Goal: Information Seeking & Learning: Learn about a topic

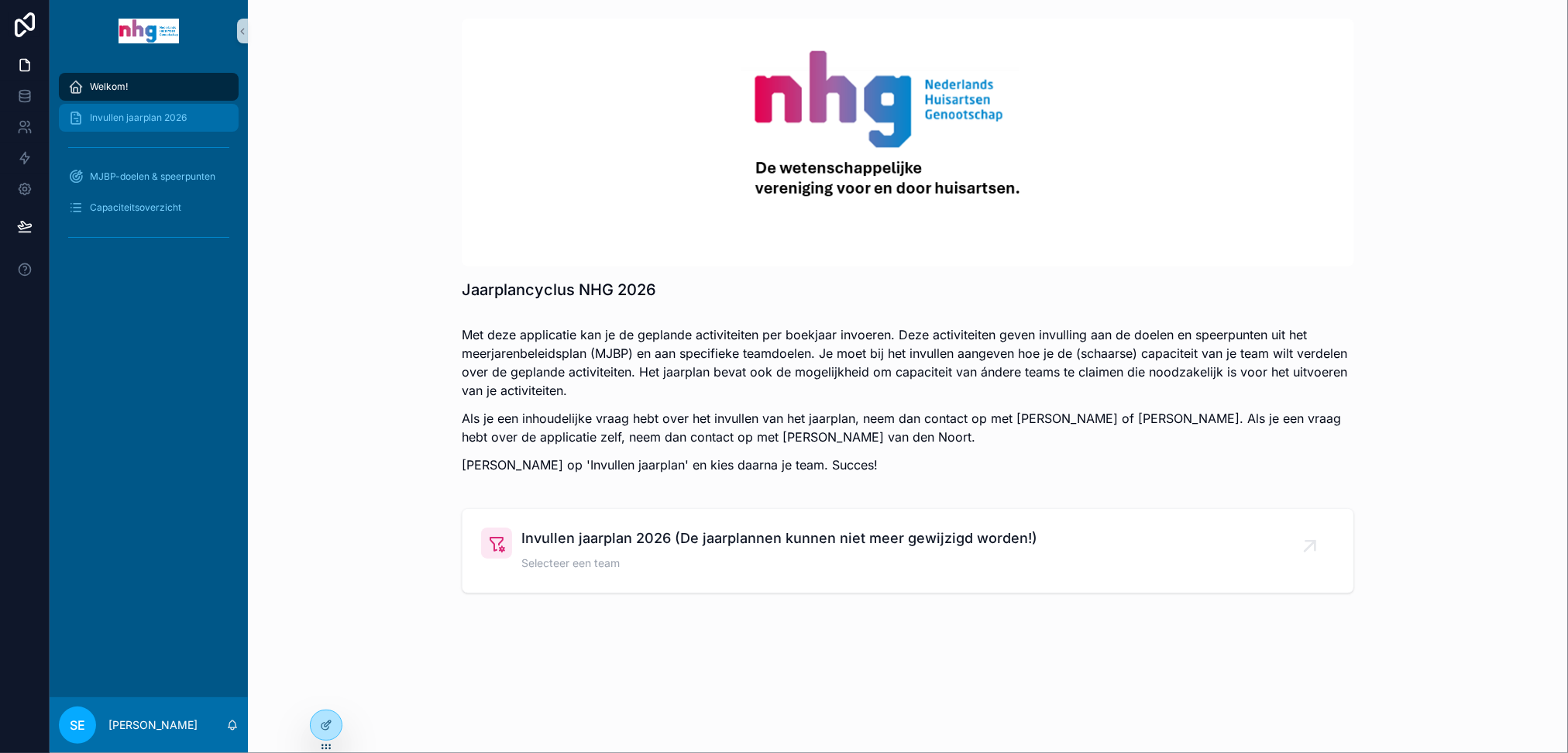
click at [164, 114] on span "Invullen jaarplan 2026" at bounding box center [138, 117] width 97 height 12
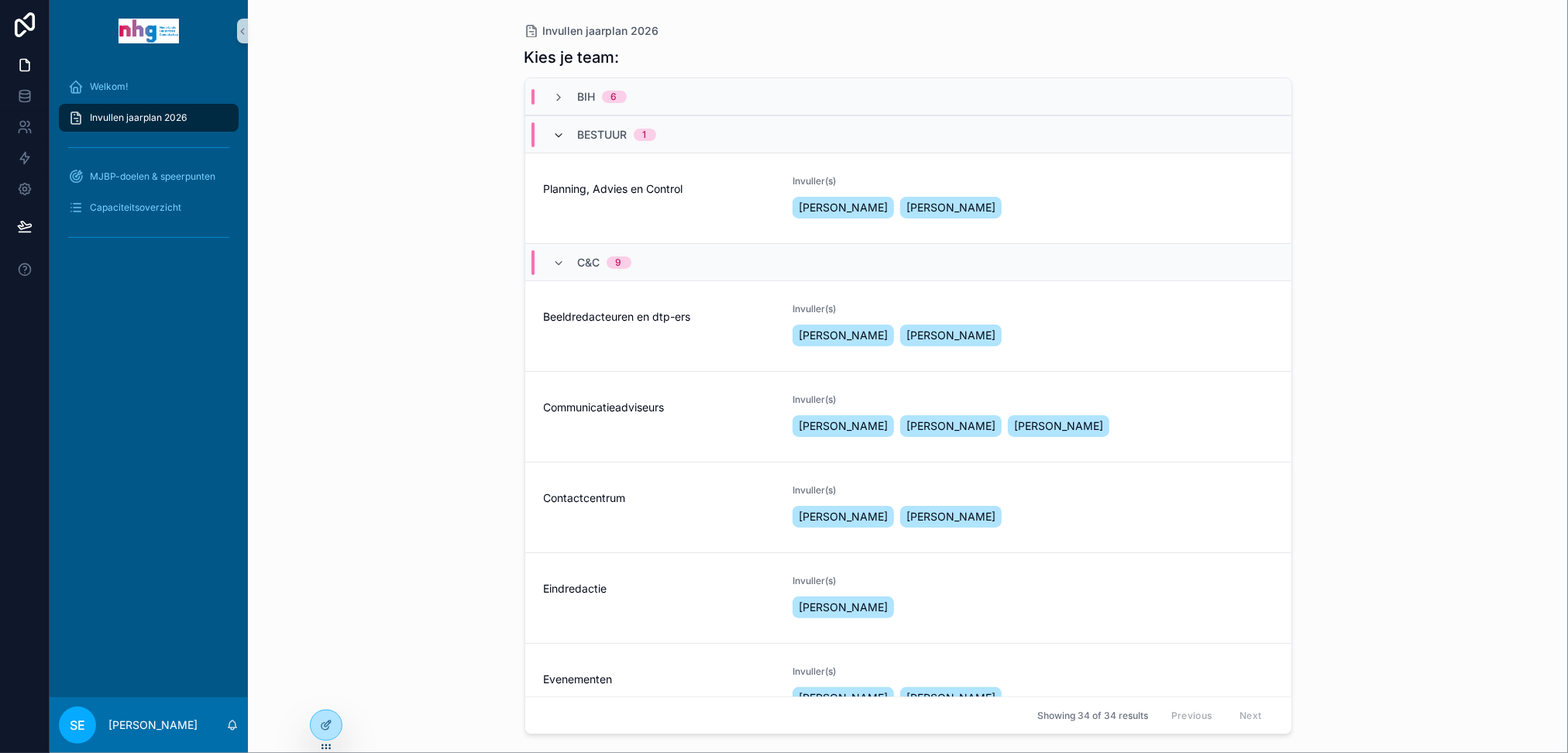
click at [554, 131] on icon "scrollable content" at bounding box center [559, 135] width 12 height 12
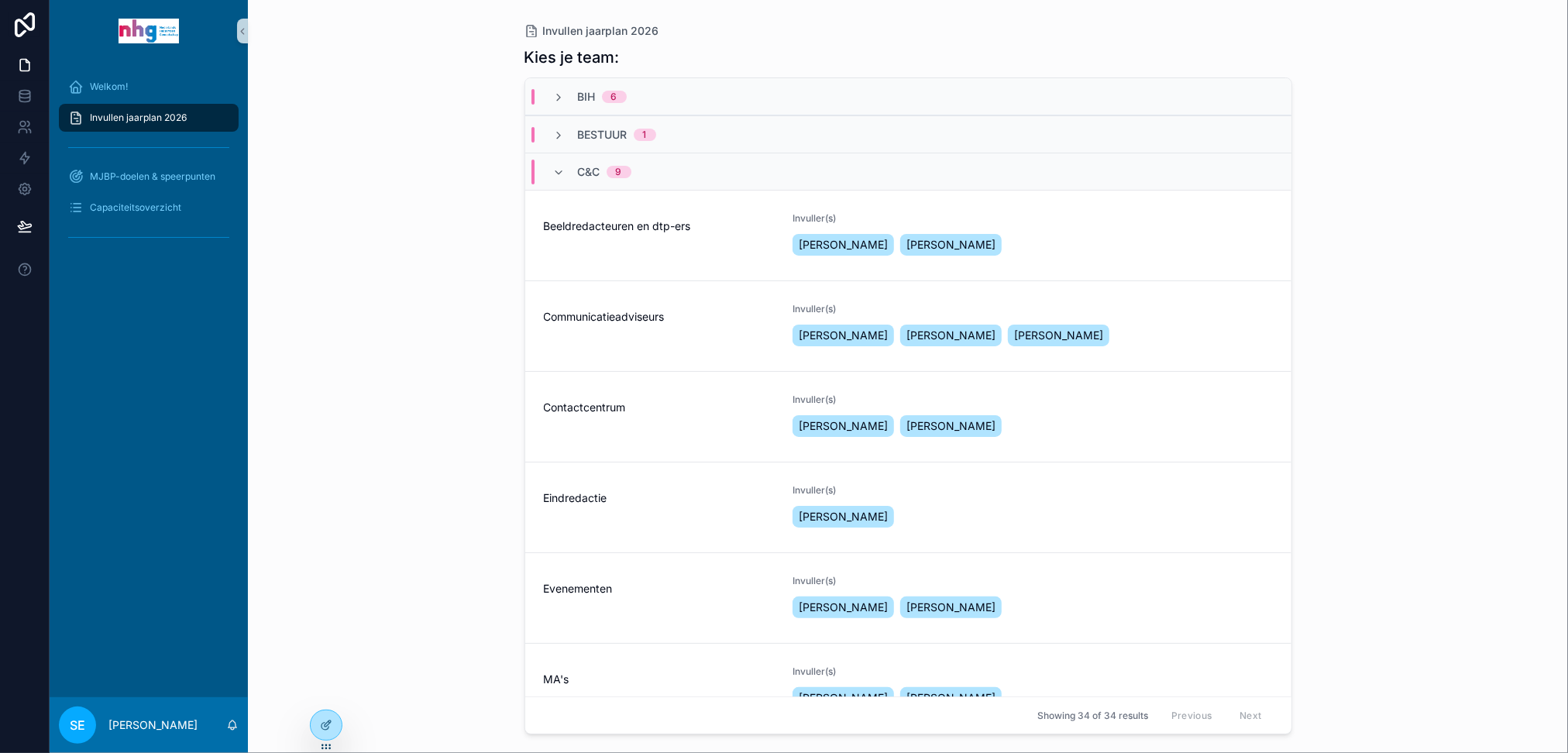
click at [548, 173] on div "C&C 9" at bounding box center [592, 172] width 116 height 25
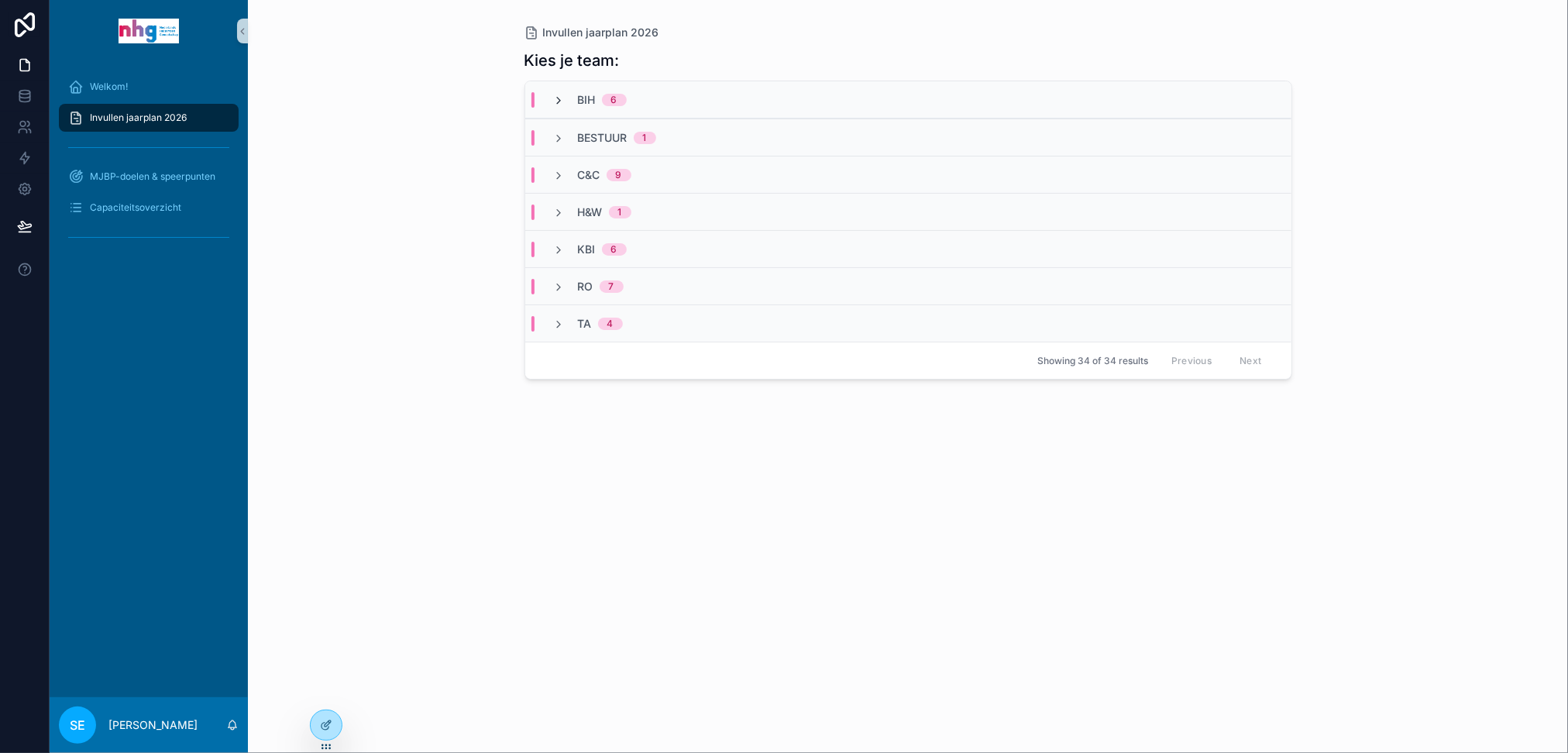
click at [556, 98] on icon "scrollable content" at bounding box center [559, 100] width 12 height 12
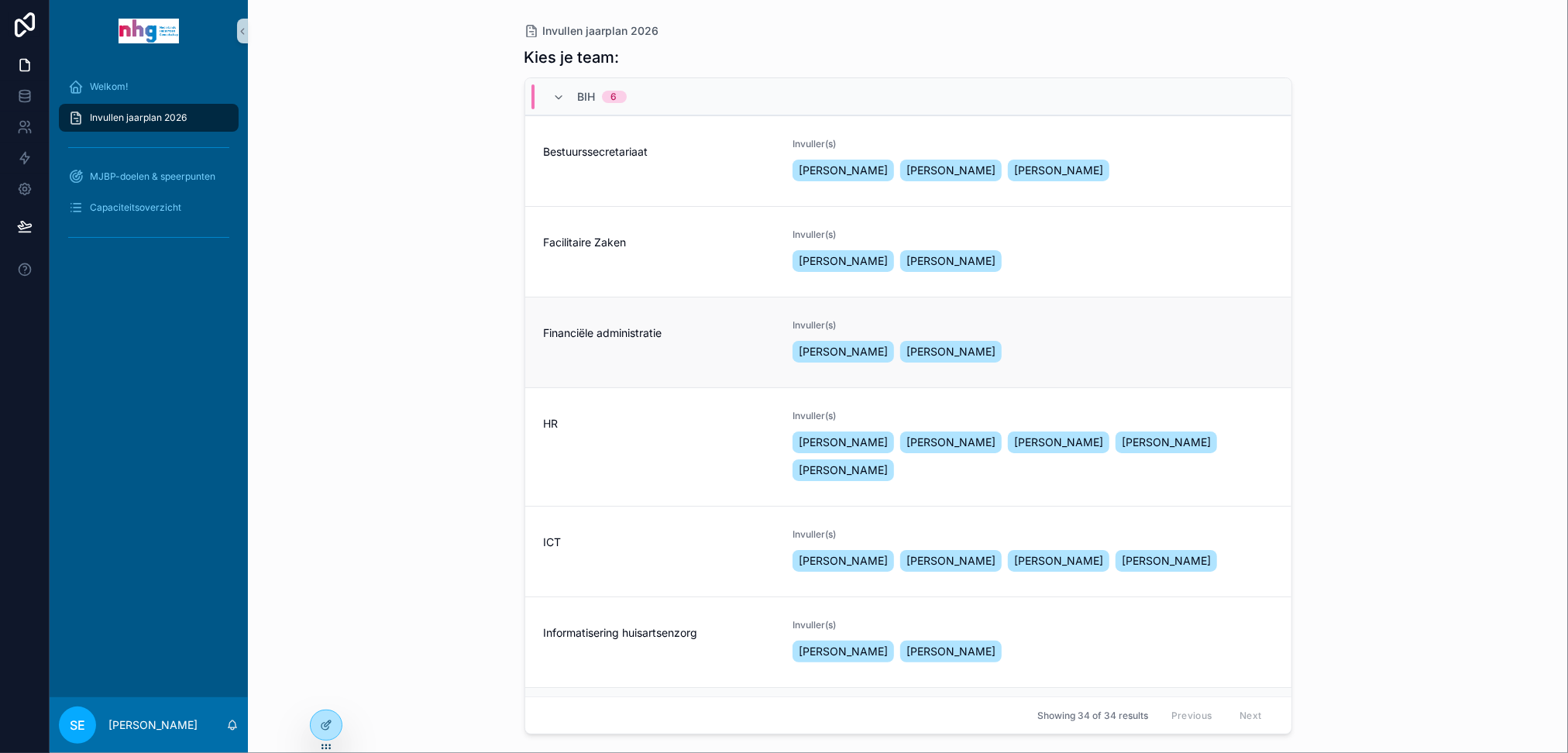
click at [612, 341] on div "Financiële administratie" at bounding box center [658, 342] width 231 height 46
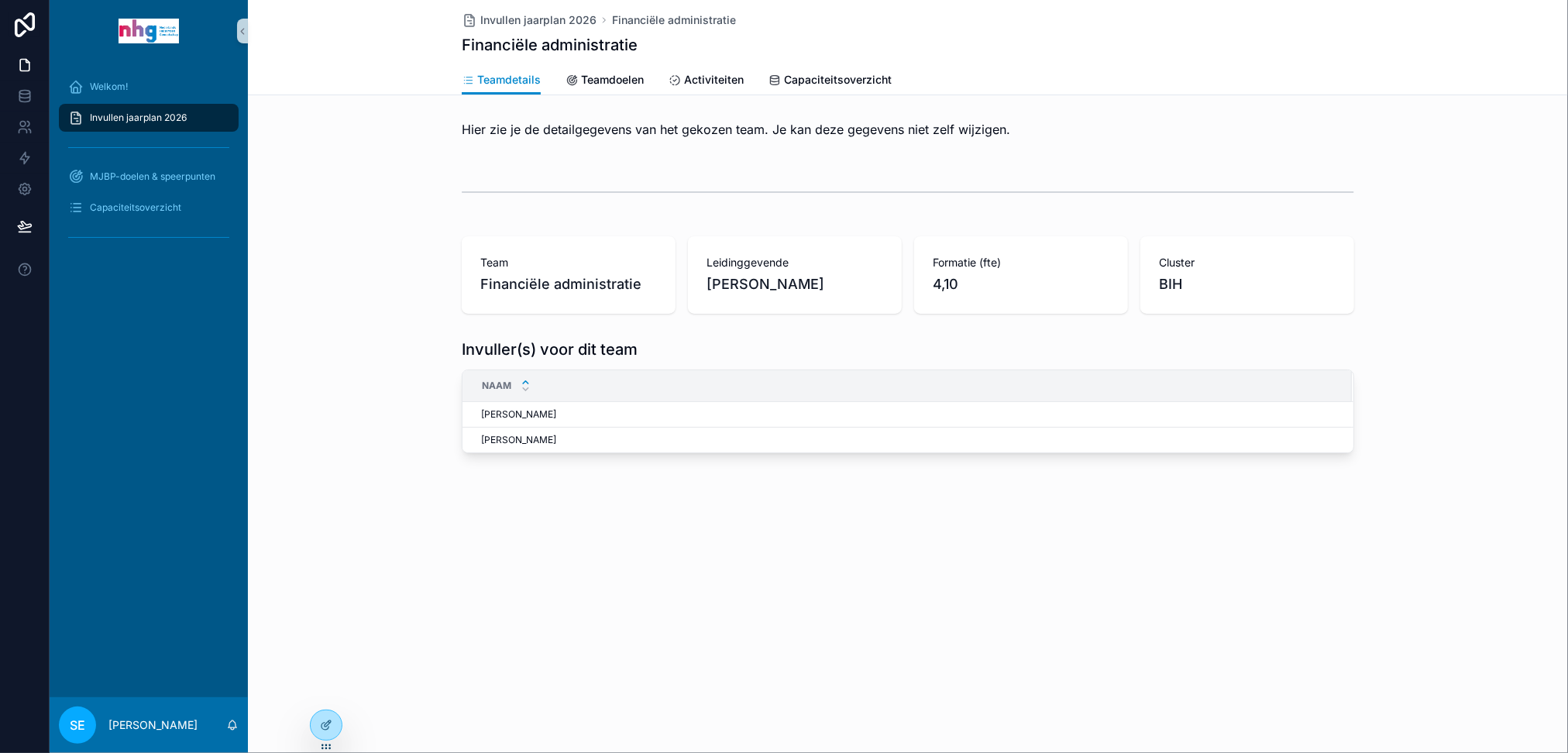
click at [711, 61] on div "Invullen jaarplan 2026 Financiële administratie Financiële administratie" at bounding box center [908, 32] width 893 height 65
click at [710, 67] on link "Activiteiten" at bounding box center [705, 81] width 75 height 31
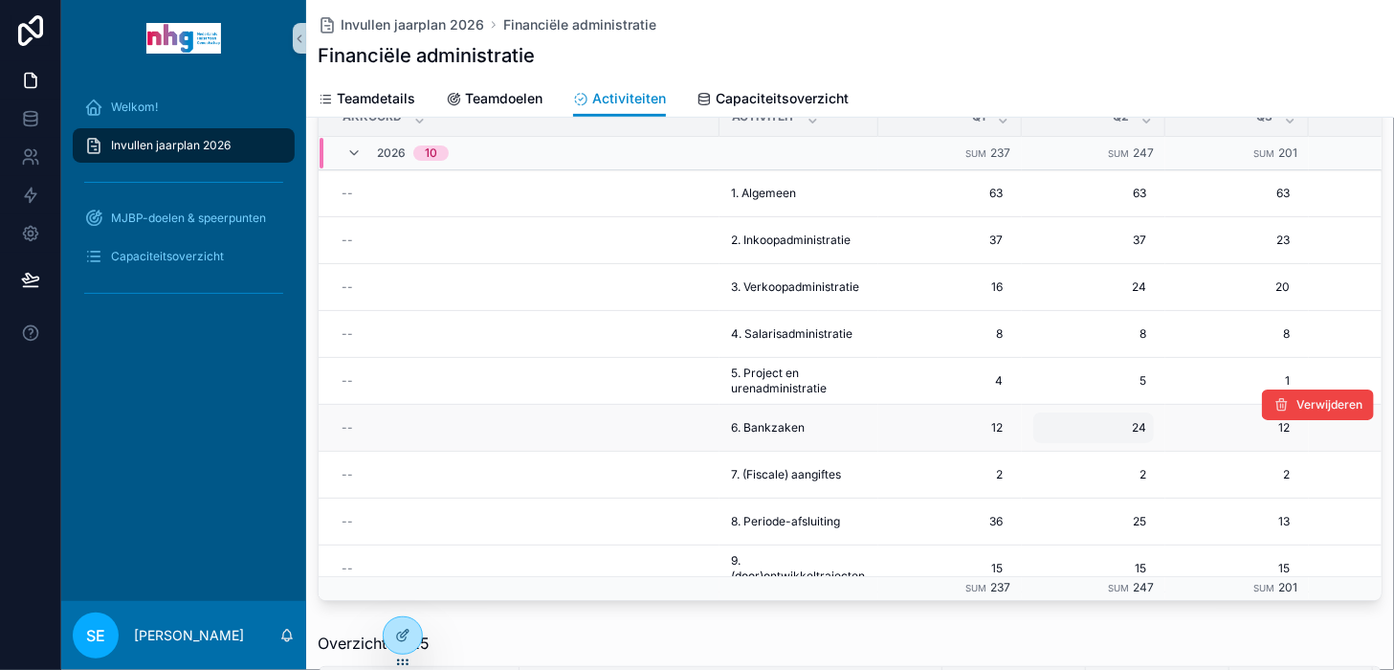
scroll to position [201, 0]
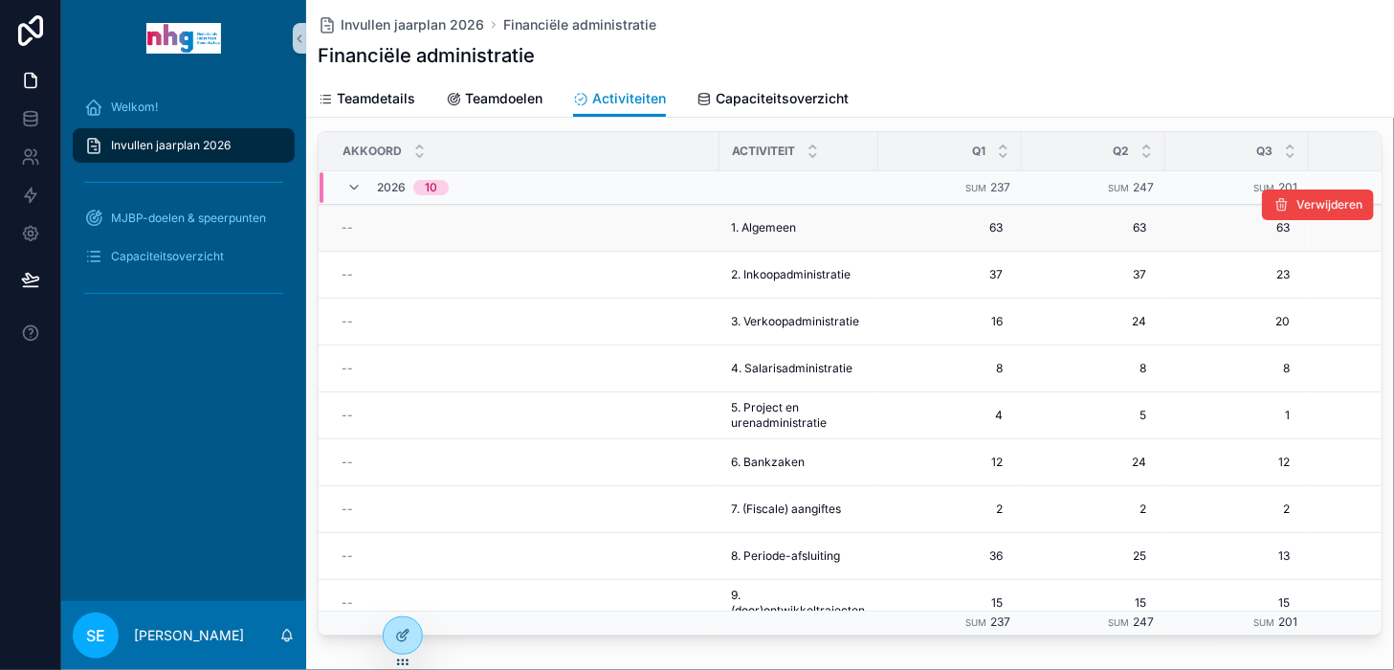
click at [768, 226] on span "1. Algemeen" at bounding box center [763, 227] width 65 height 15
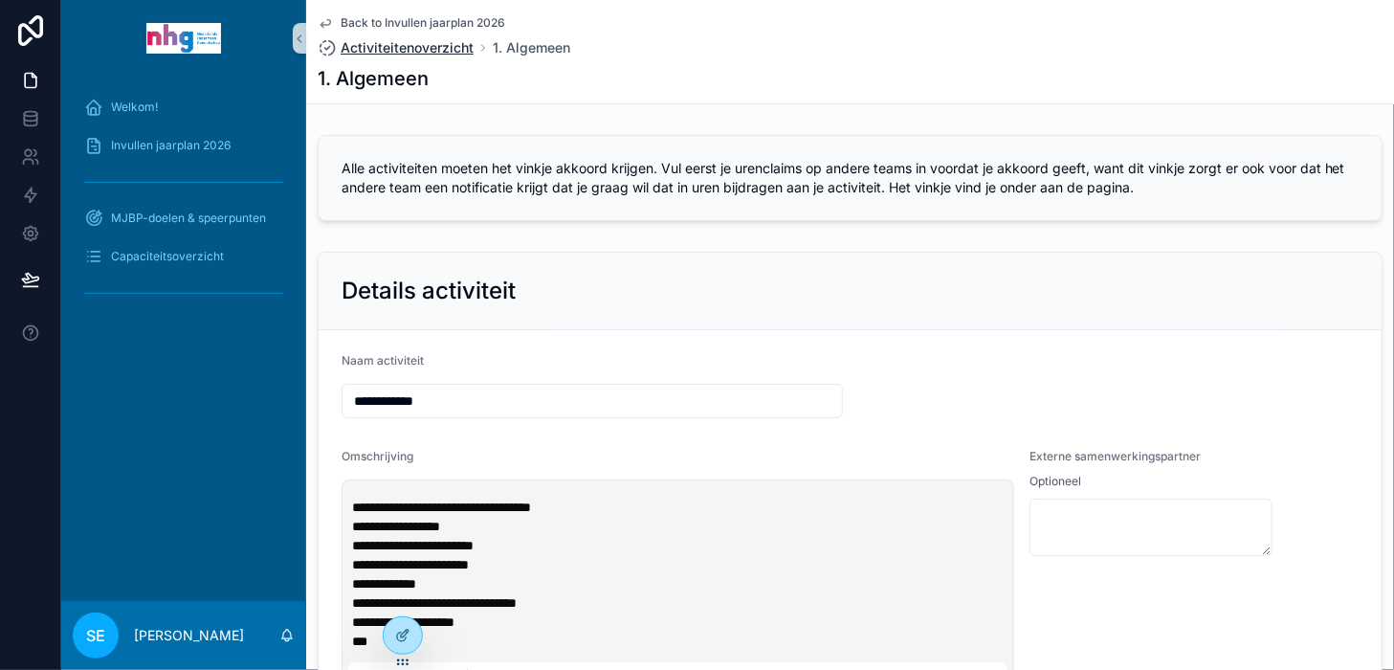
click at [433, 46] on span "Activiteitenoverzicht" at bounding box center [407, 47] width 133 height 19
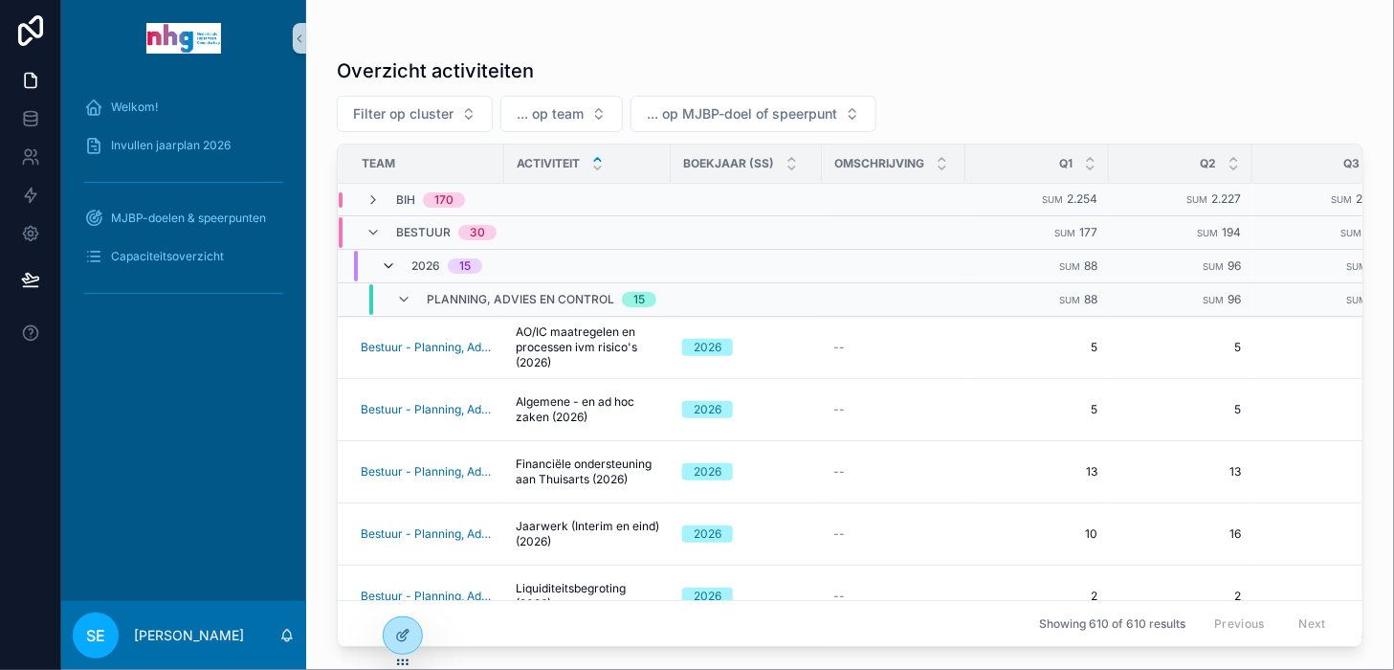
click at [382, 261] on icon "scrollable content" at bounding box center [388, 265] width 15 height 15
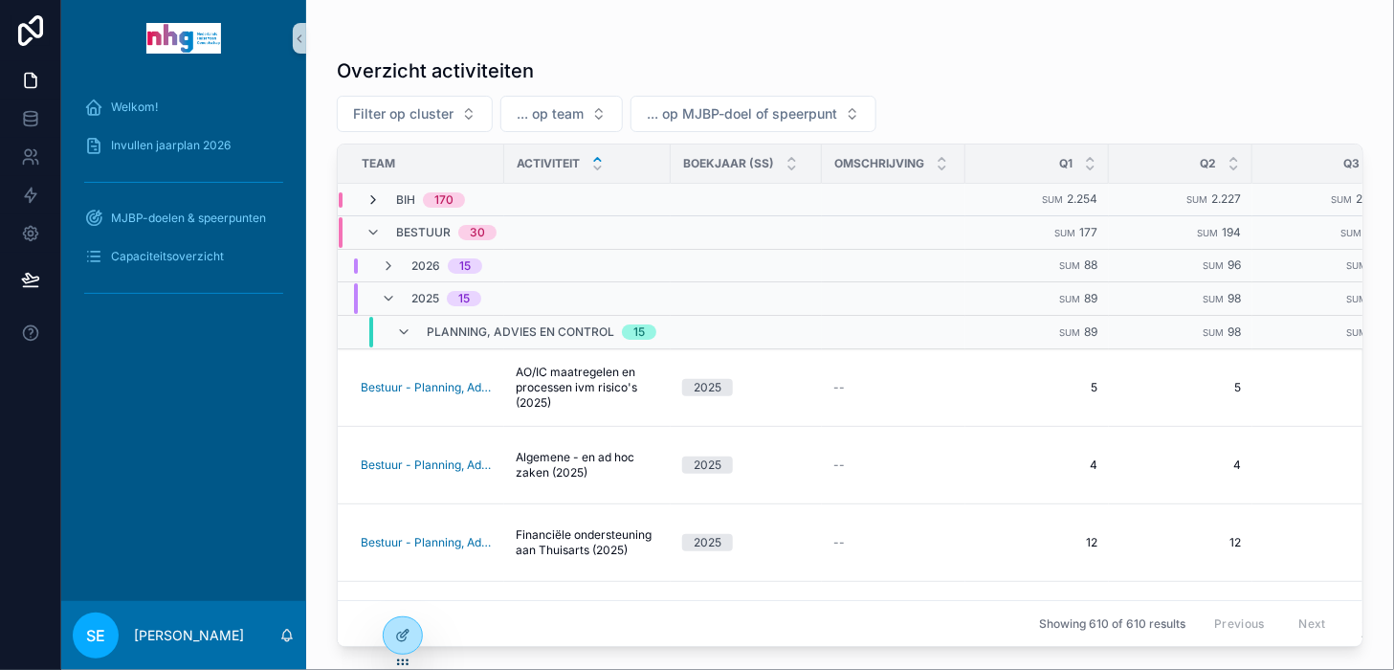
click at [376, 194] on icon "scrollable content" at bounding box center [372, 199] width 15 height 15
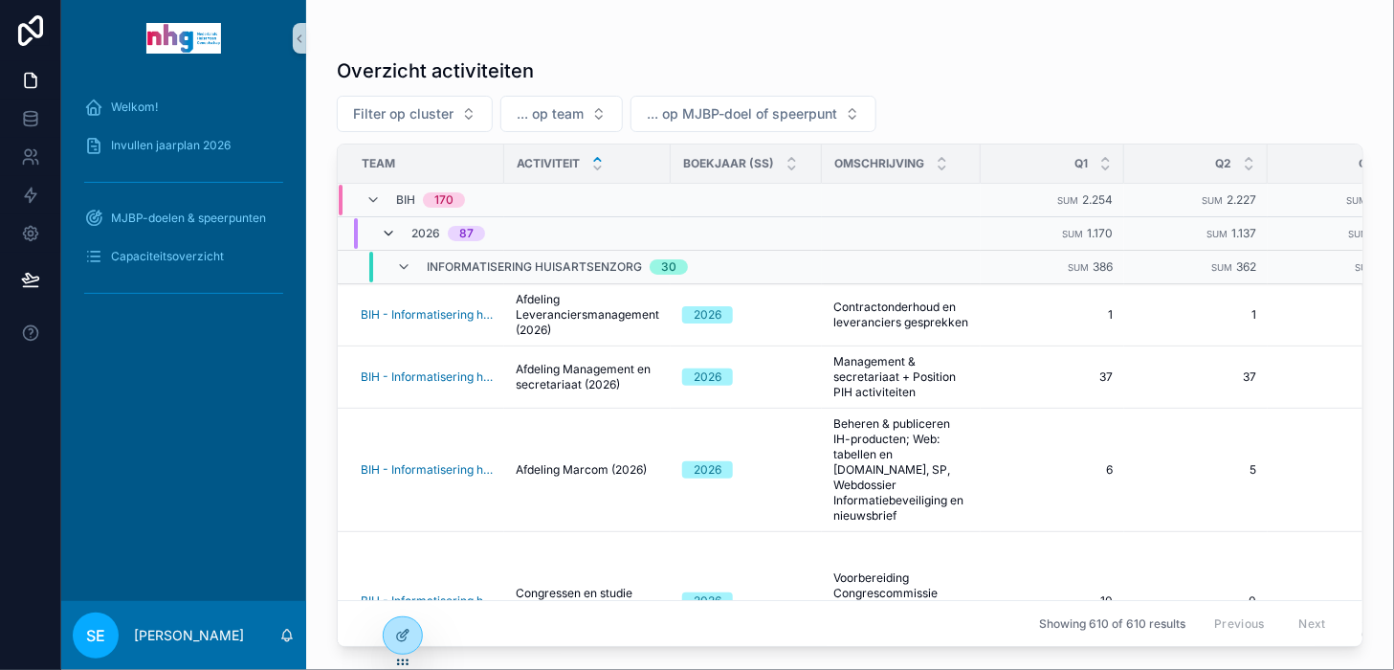
click at [385, 227] on icon "scrollable content" at bounding box center [388, 233] width 15 height 15
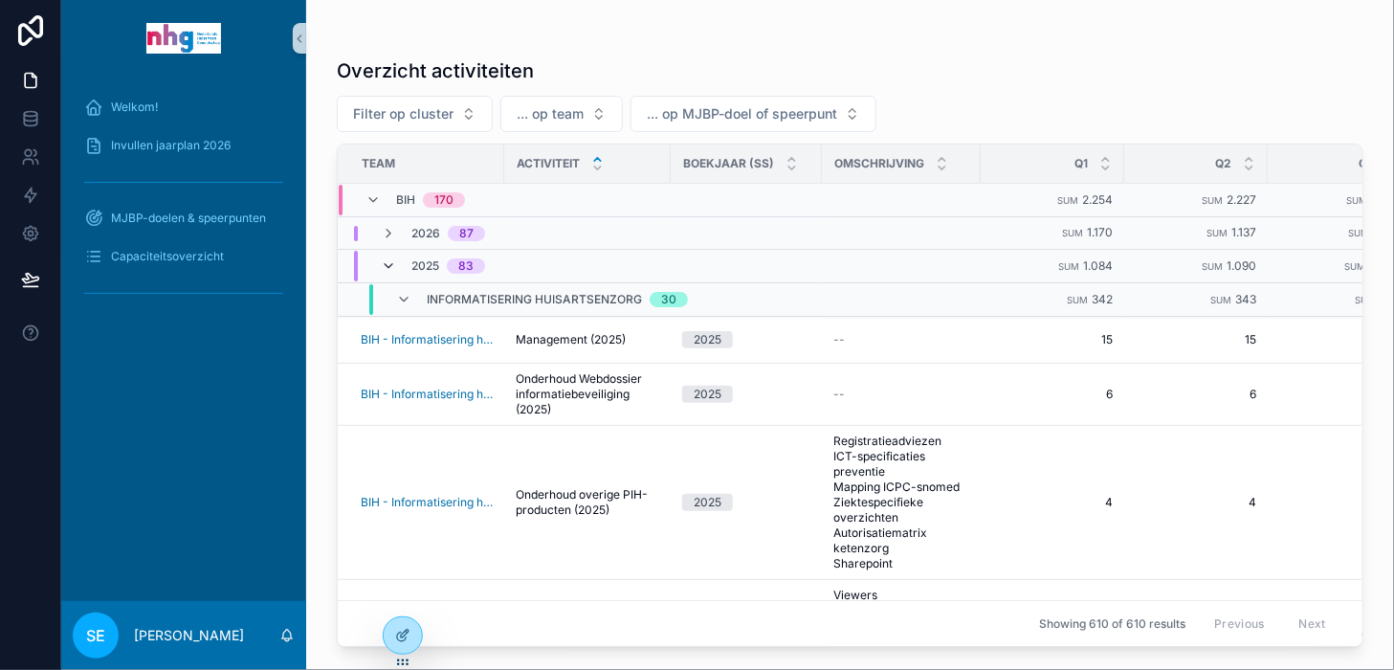
click at [393, 262] on icon "scrollable content" at bounding box center [388, 265] width 15 height 15
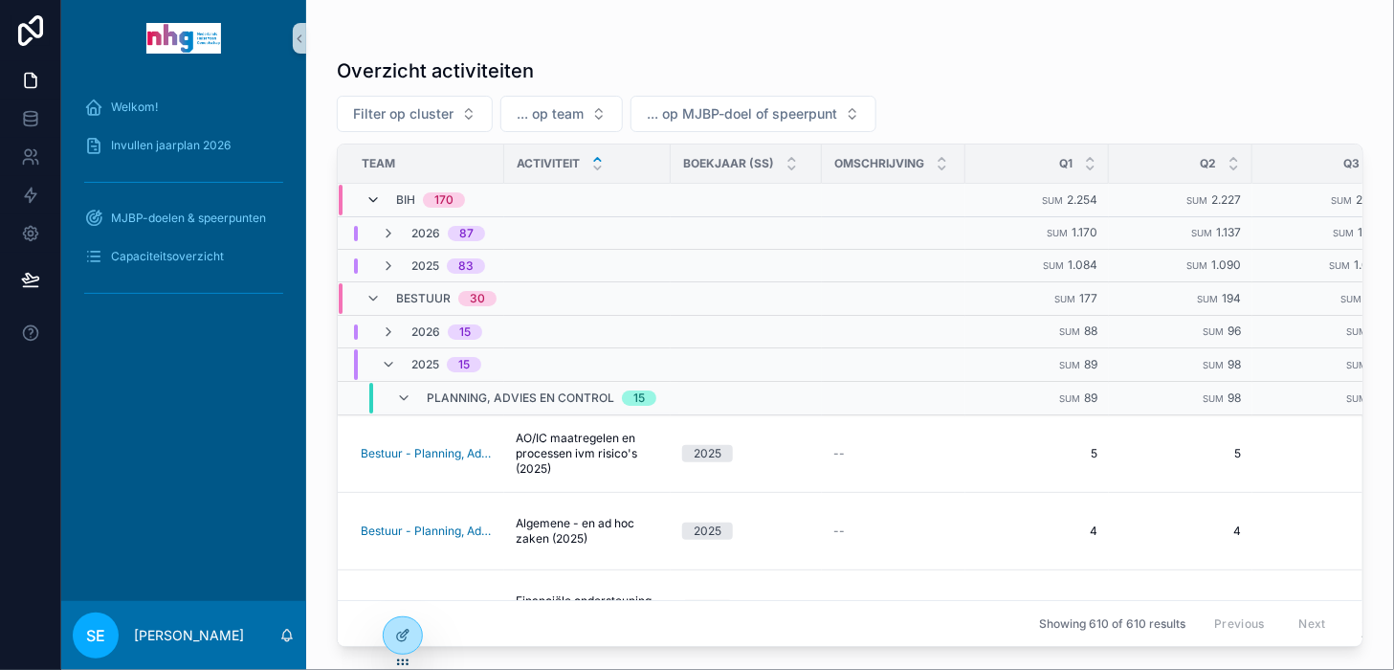
click at [367, 194] on icon "scrollable content" at bounding box center [372, 199] width 15 height 15
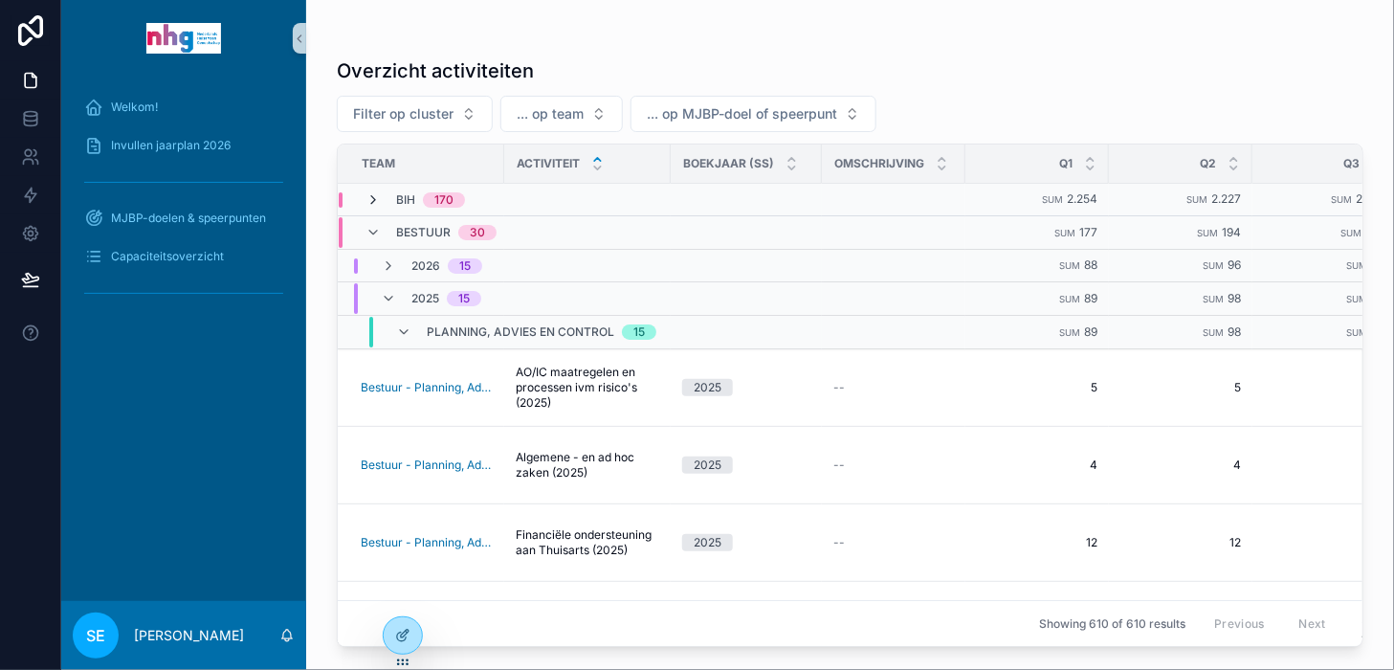
click at [378, 196] on icon "scrollable content" at bounding box center [372, 199] width 15 height 15
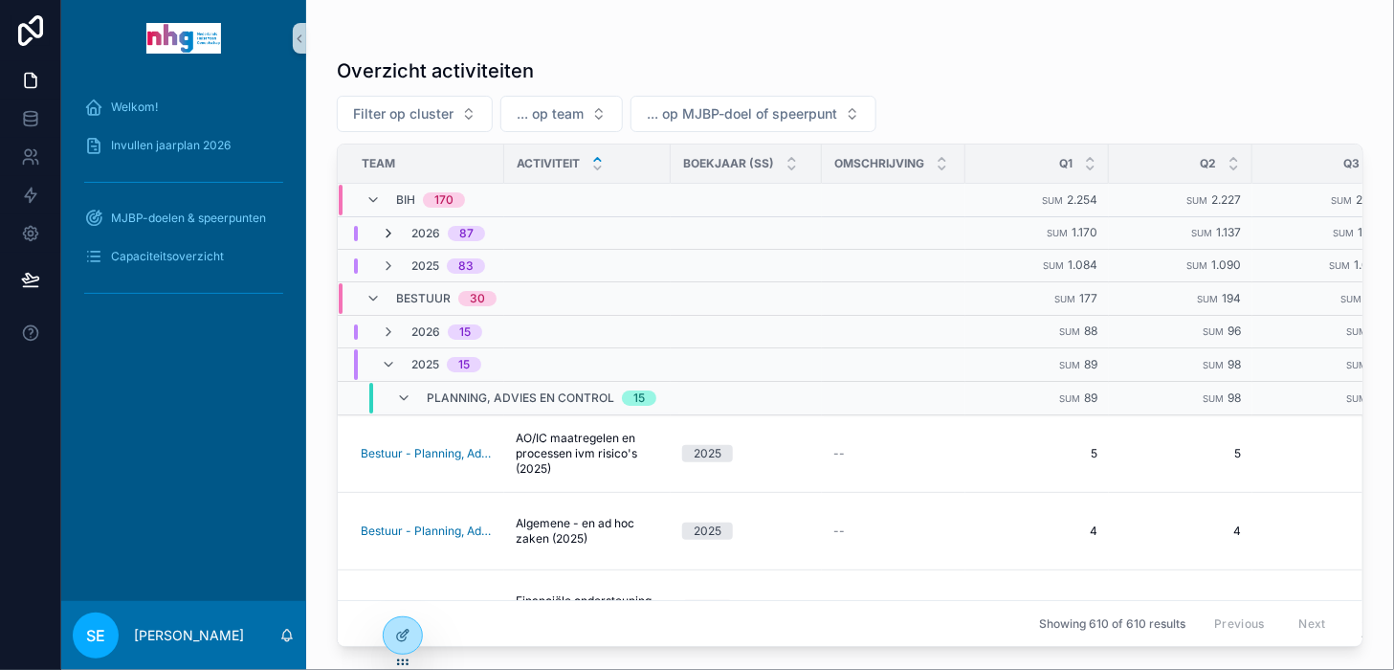
click at [385, 227] on icon "scrollable content" at bounding box center [388, 233] width 15 height 15
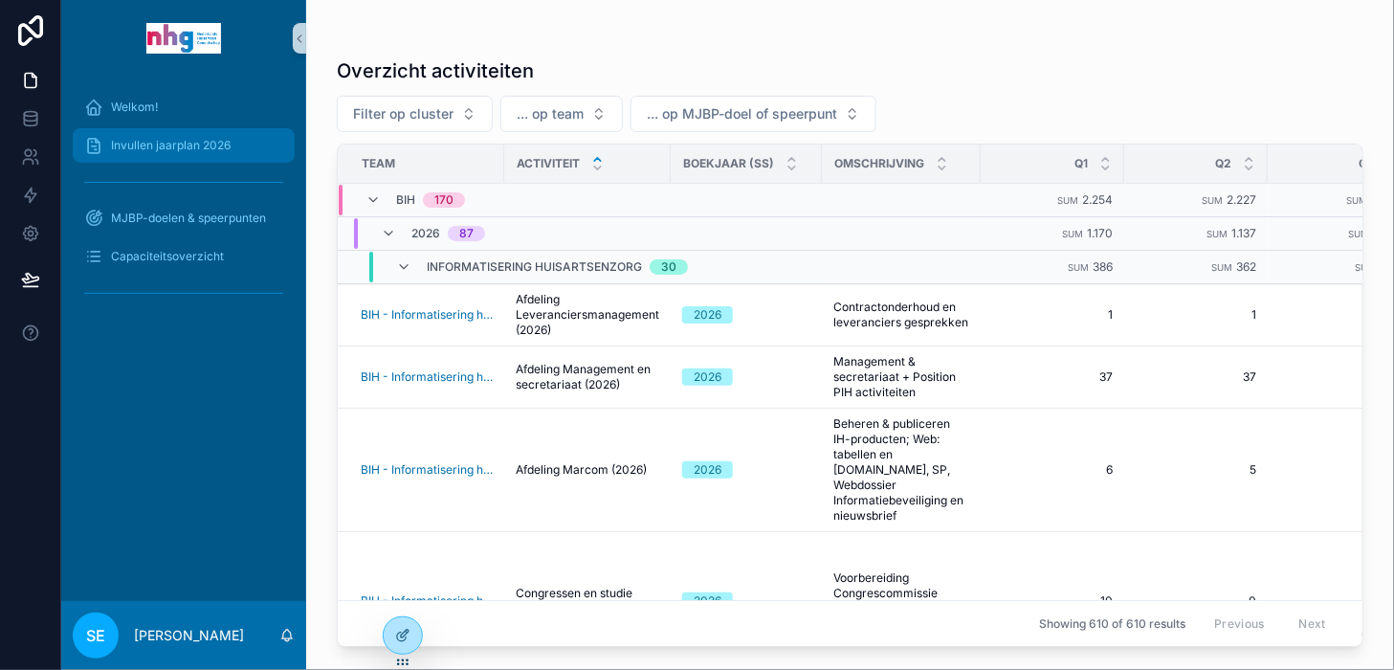
click at [157, 149] on span "Invullen jaarplan 2026" at bounding box center [171, 145] width 120 height 15
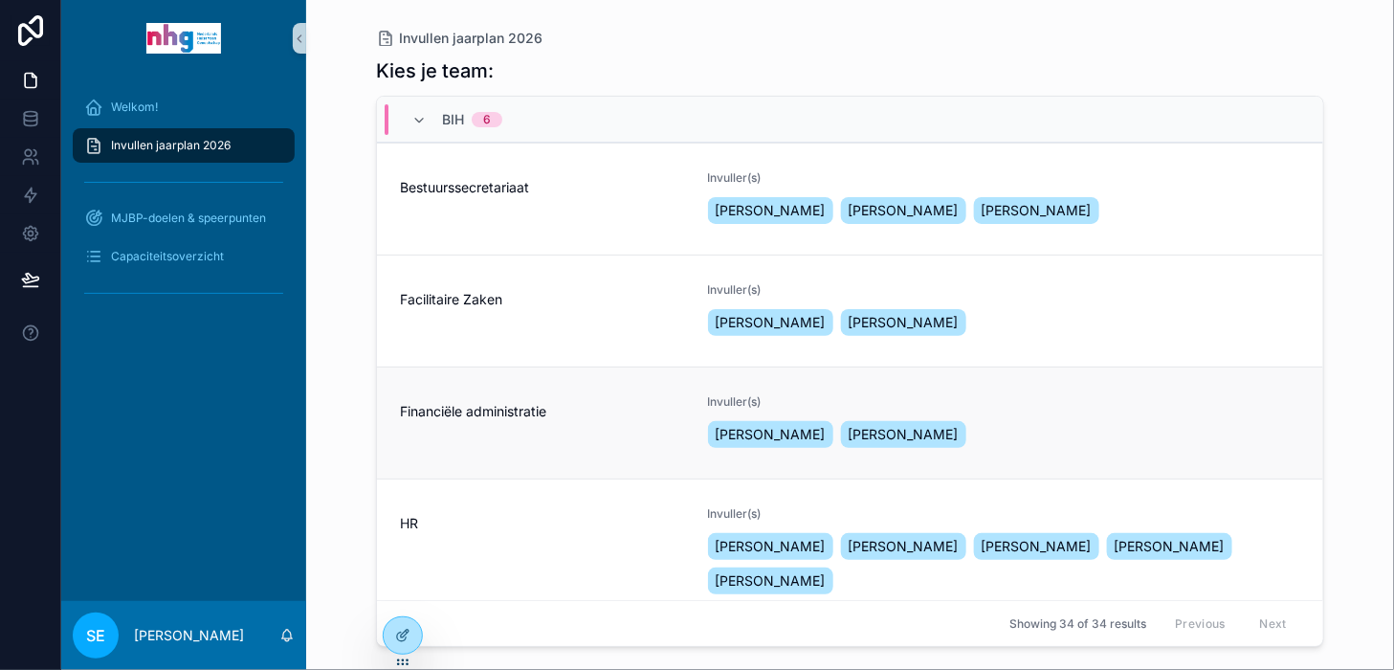
scroll to position [77, 0]
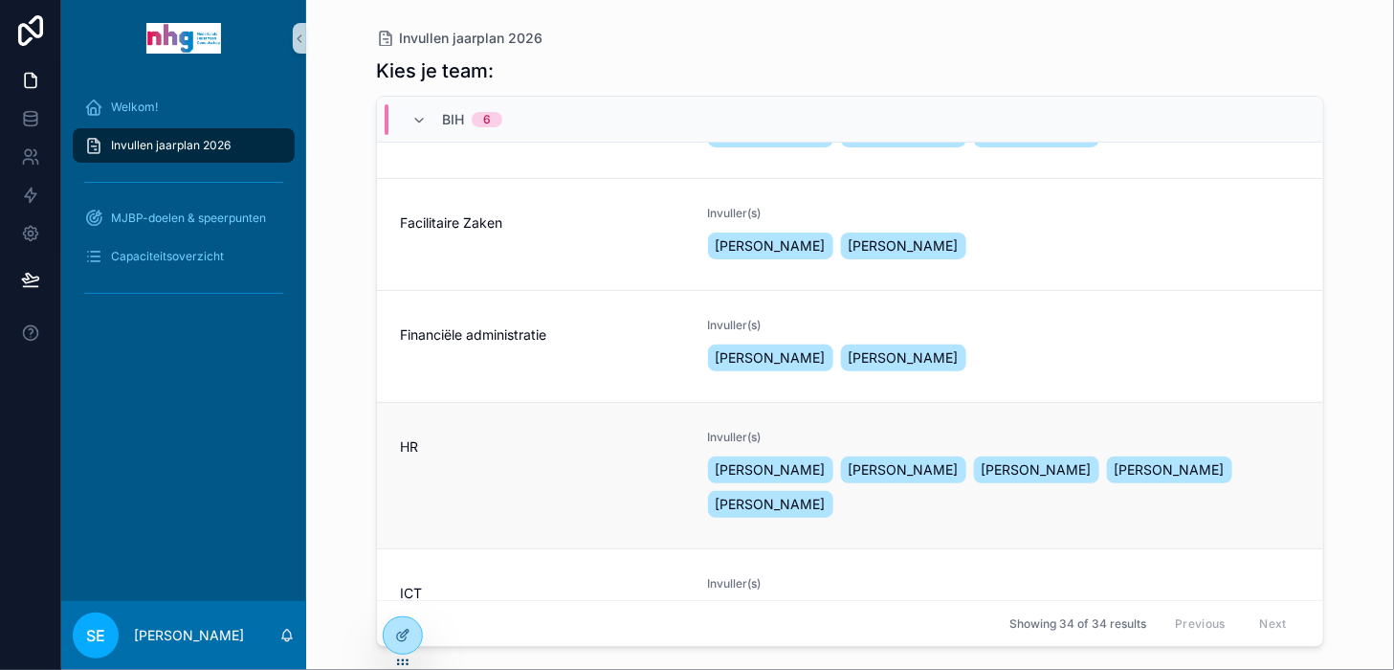
click at [443, 472] on div "HR" at bounding box center [542, 475] width 285 height 92
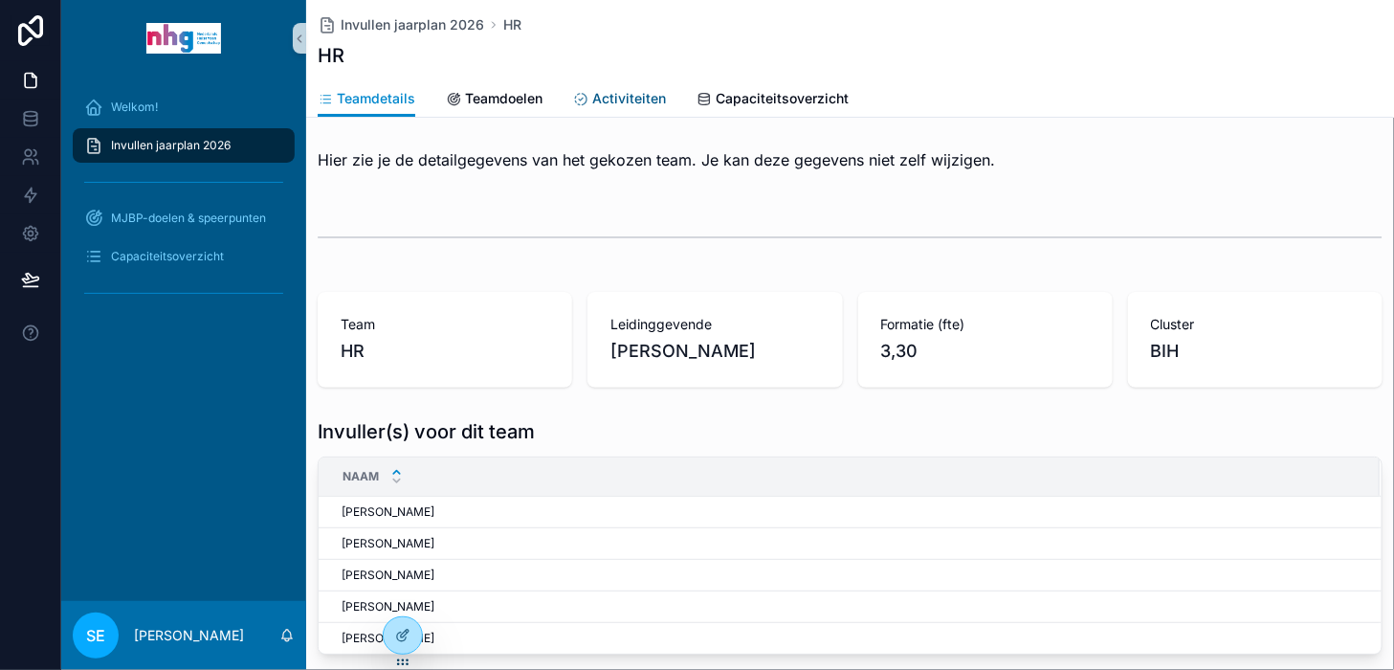
click at [648, 99] on span "Activiteiten" at bounding box center [629, 98] width 74 height 19
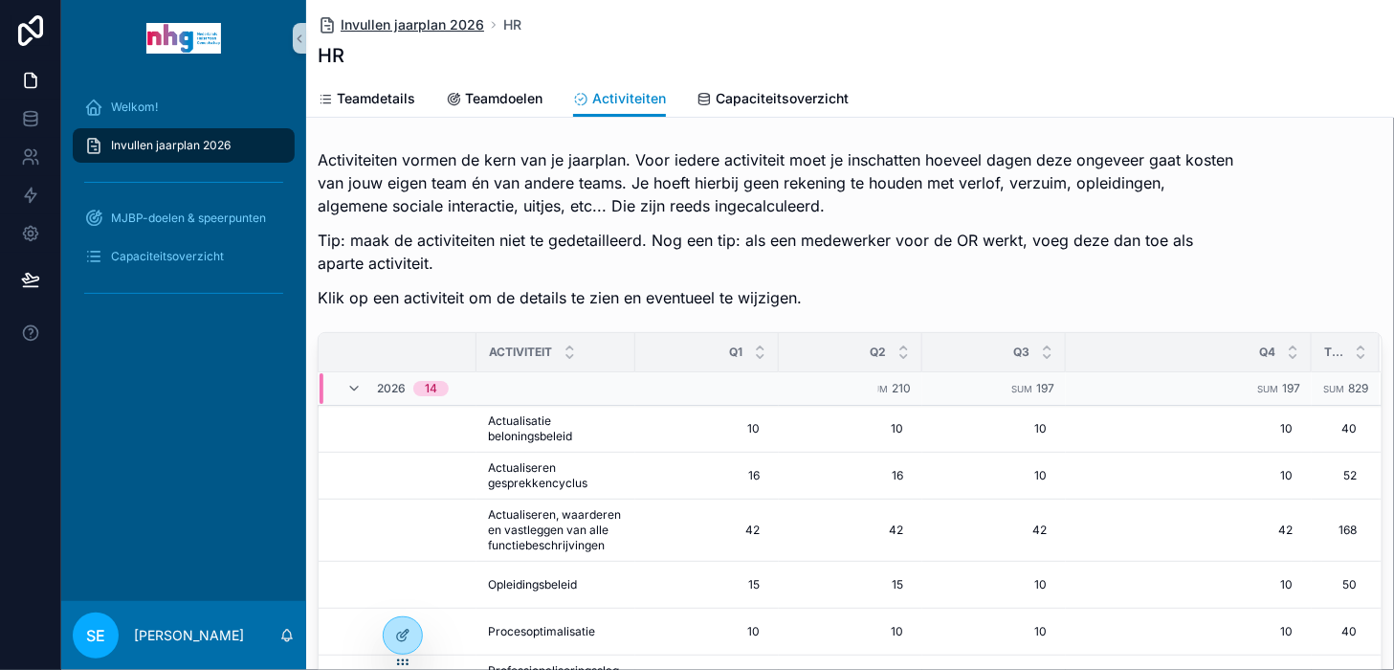
click at [415, 21] on span "Invullen jaarplan 2026" at bounding box center [412, 24] width 143 height 19
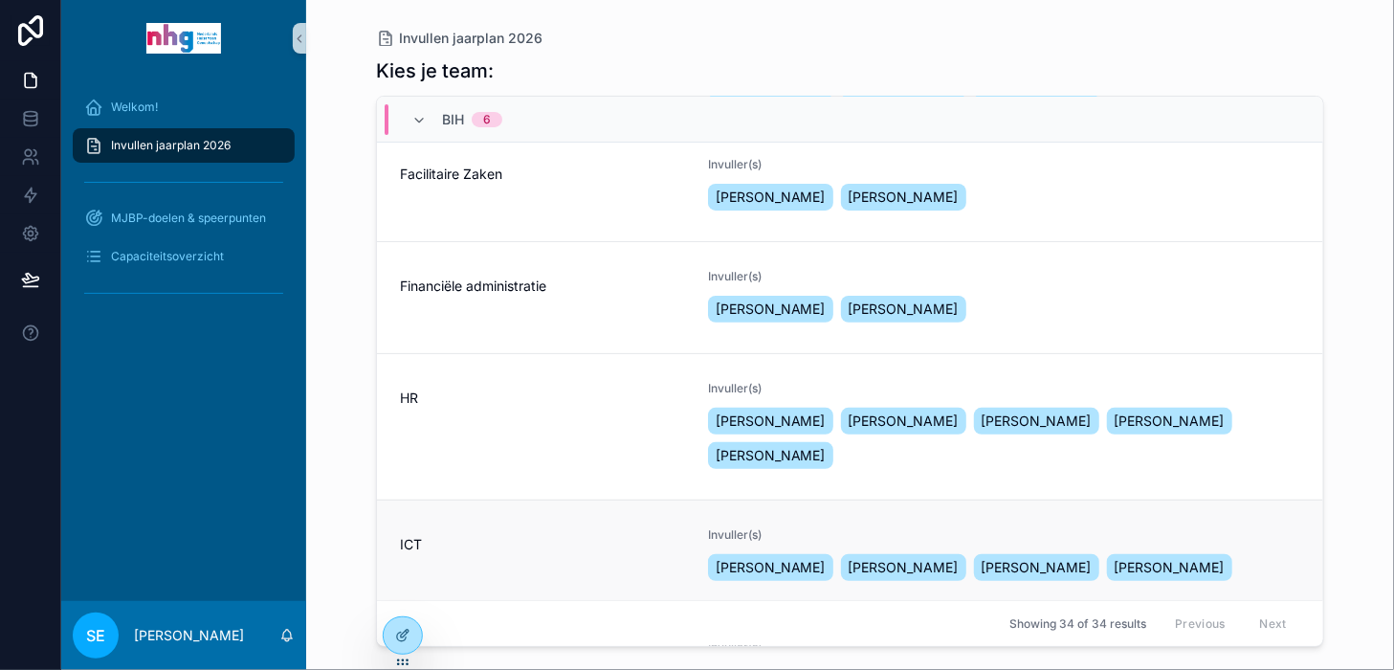
scroll to position [153, 0]
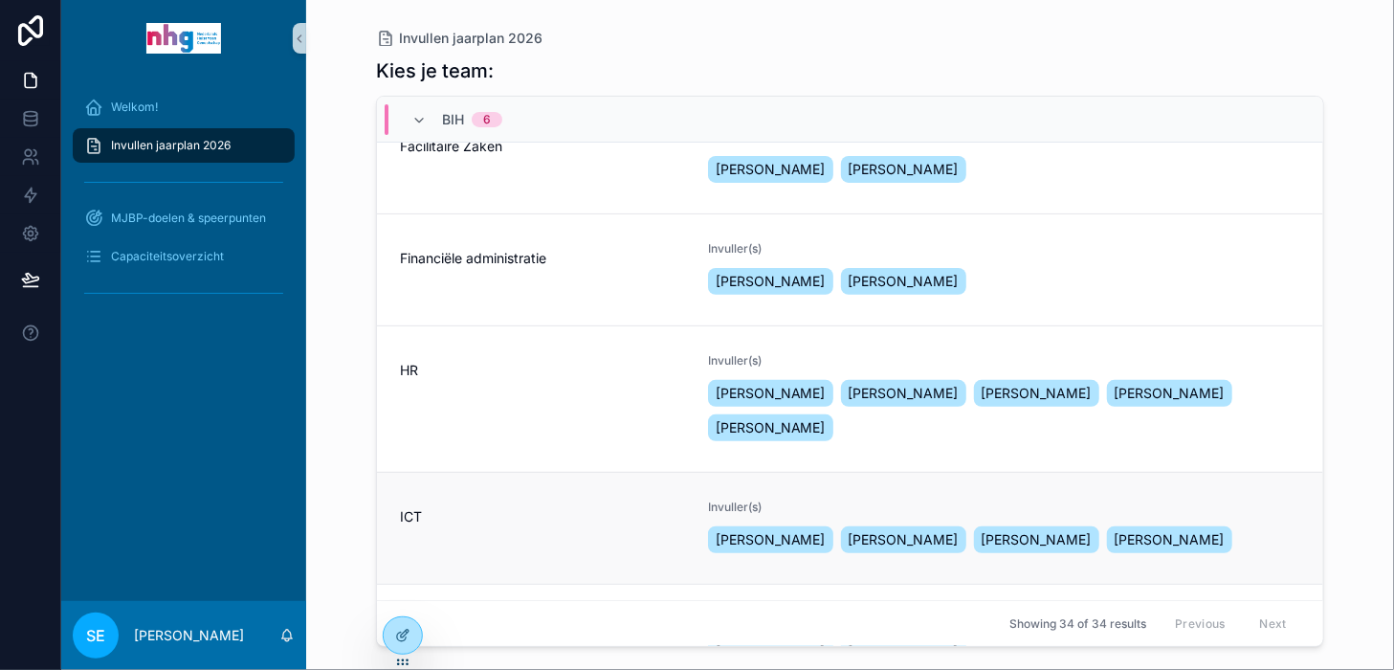
click at [476, 519] on span "ICT" at bounding box center [542, 516] width 285 height 19
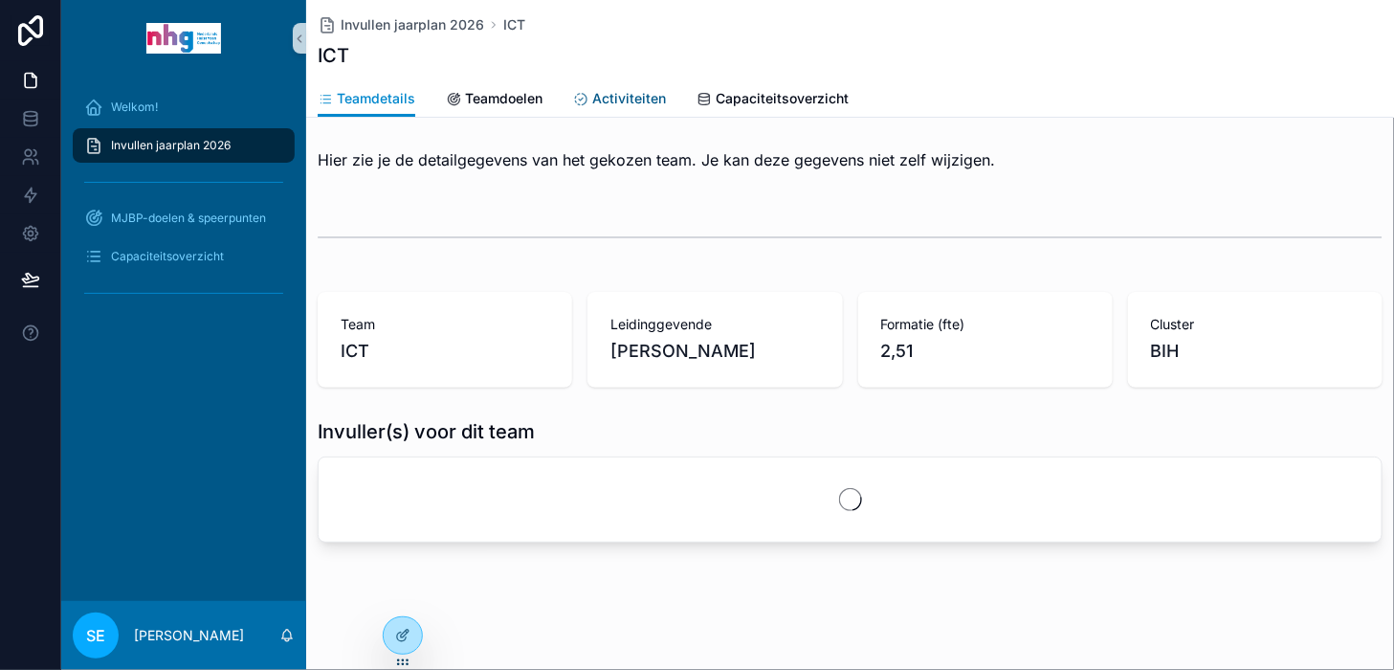
click at [615, 95] on span "Activiteiten" at bounding box center [629, 98] width 74 height 19
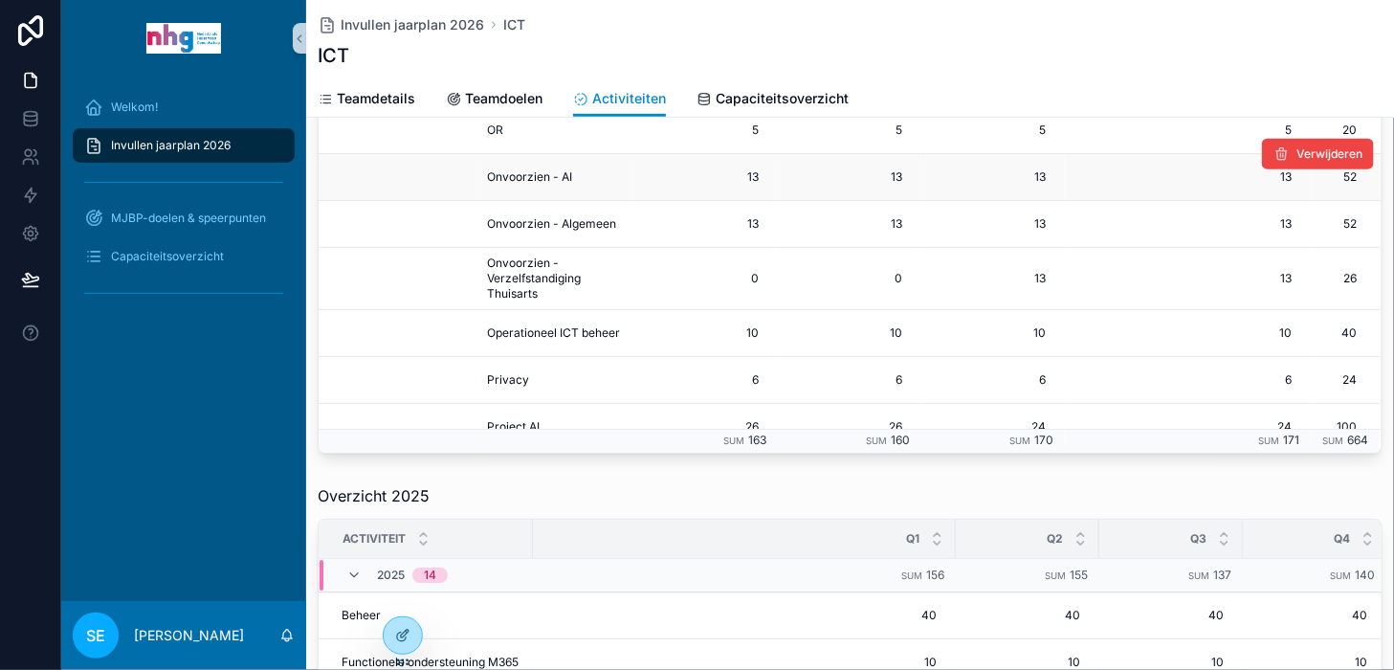
scroll to position [0, 266]
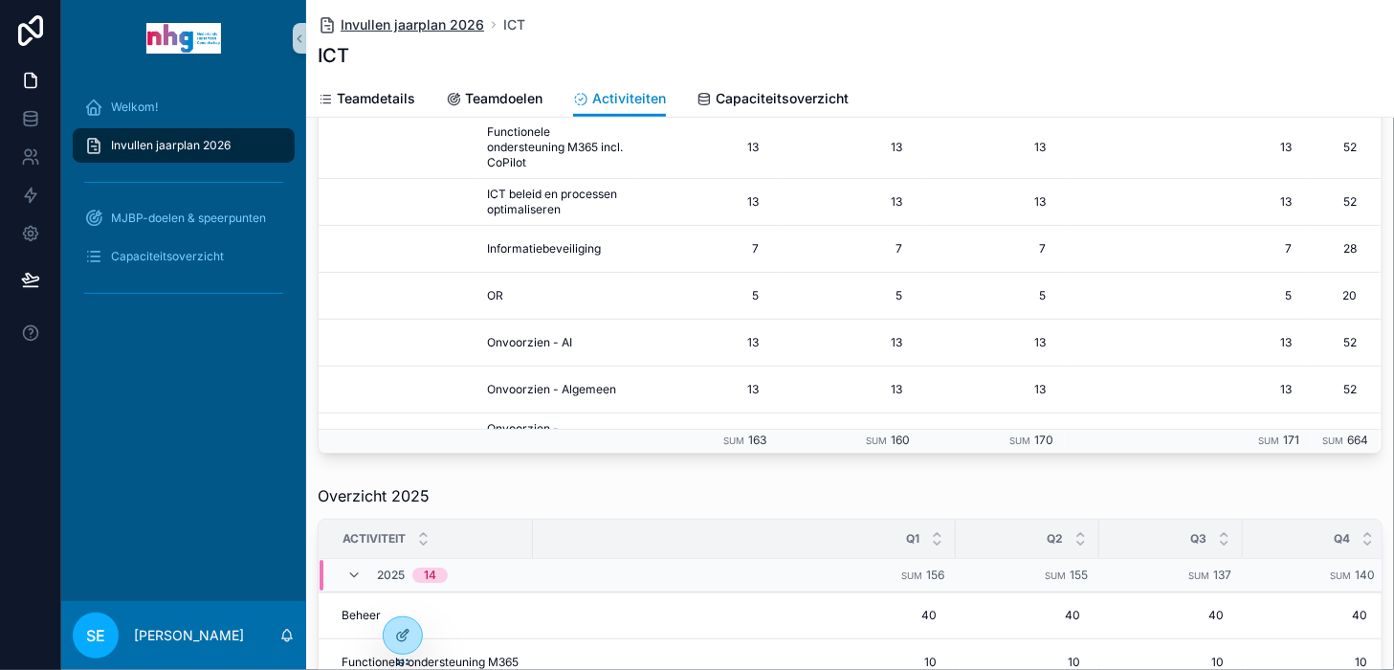
click at [368, 22] on span "Invullen jaarplan 2026" at bounding box center [412, 24] width 143 height 19
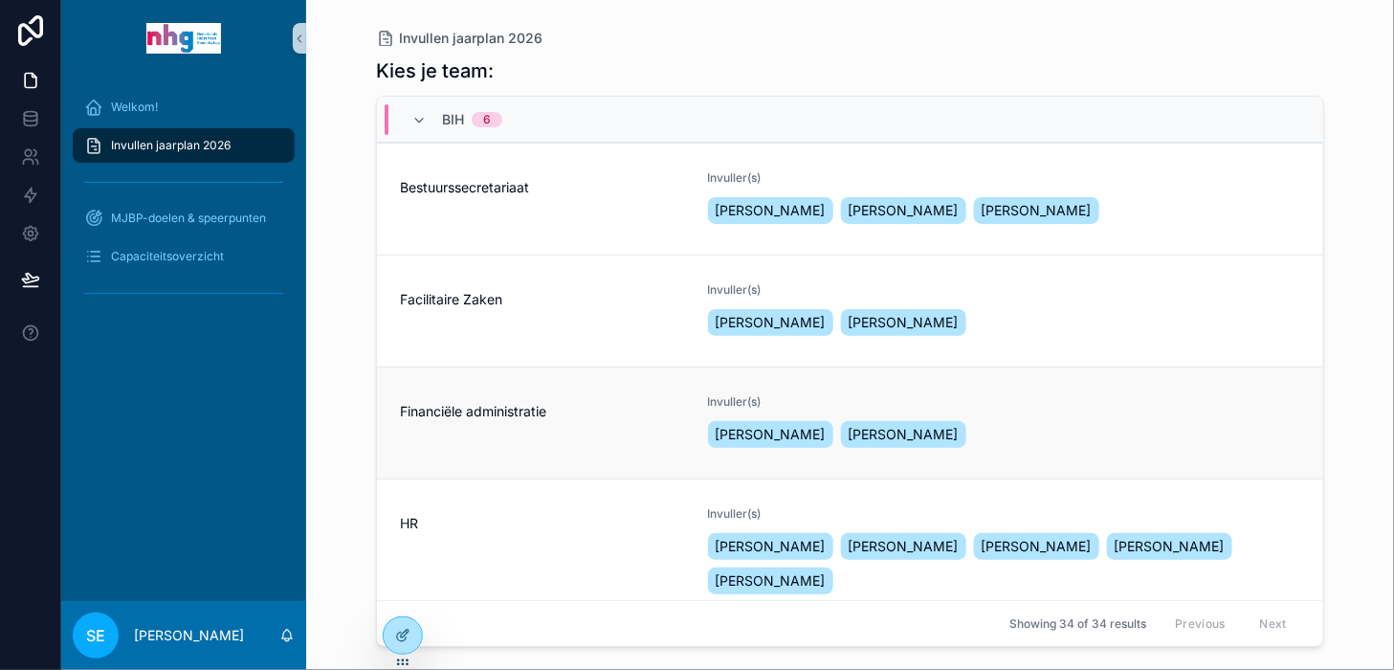
click at [477, 407] on span "Financiële administratie" at bounding box center [542, 411] width 285 height 19
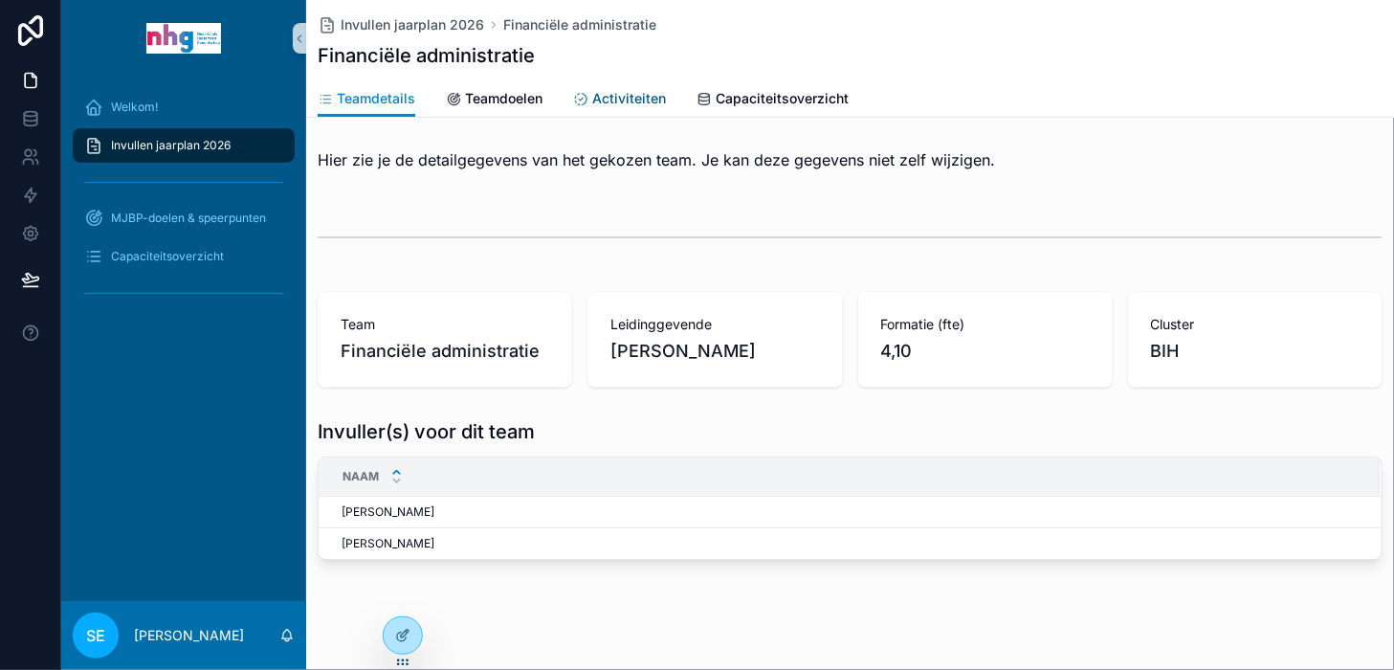
click at [624, 99] on span "Activiteiten" at bounding box center [629, 98] width 74 height 19
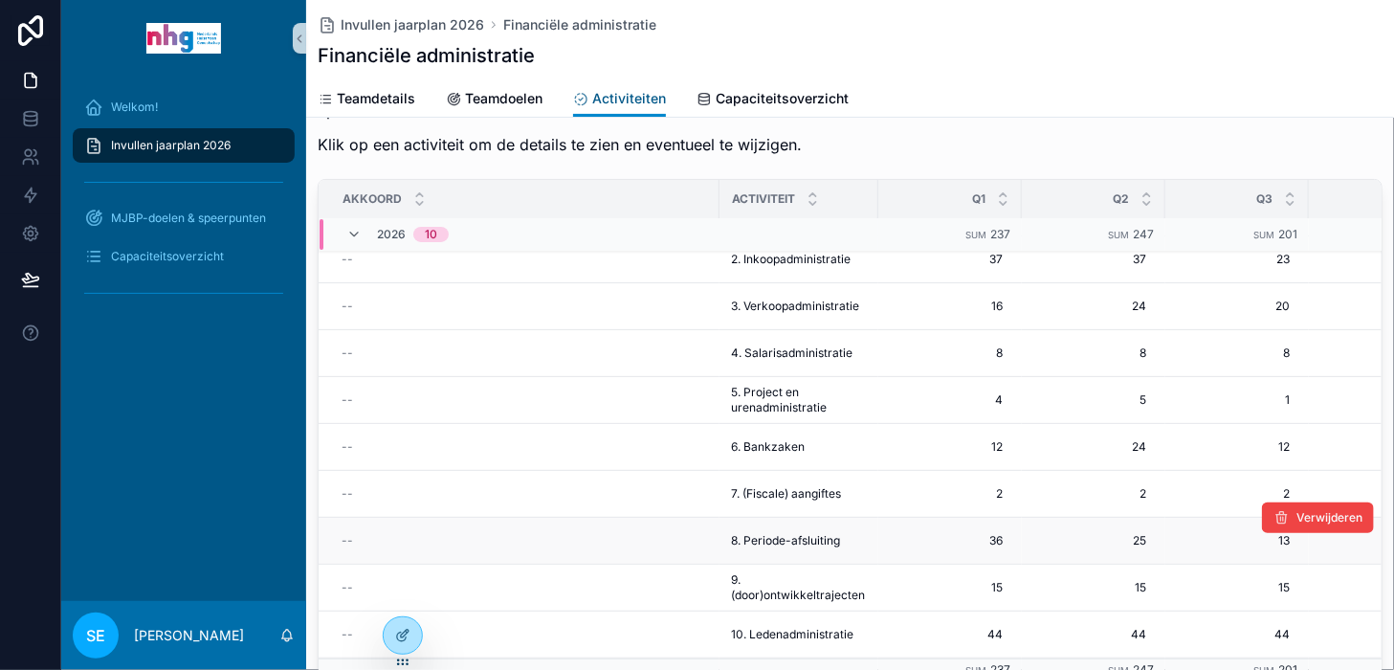
scroll to position [230, 0]
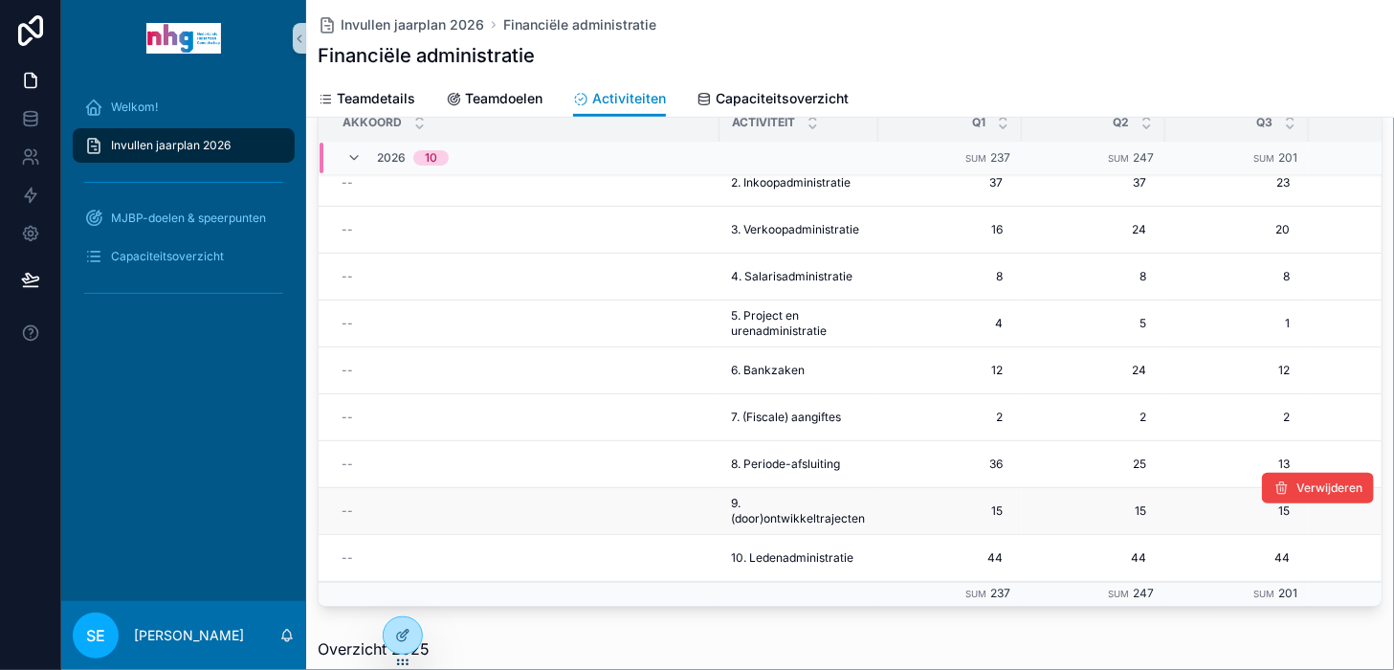
click at [856, 505] on span "9. (door)ontwikkeltrajecten" at bounding box center [799, 510] width 136 height 31
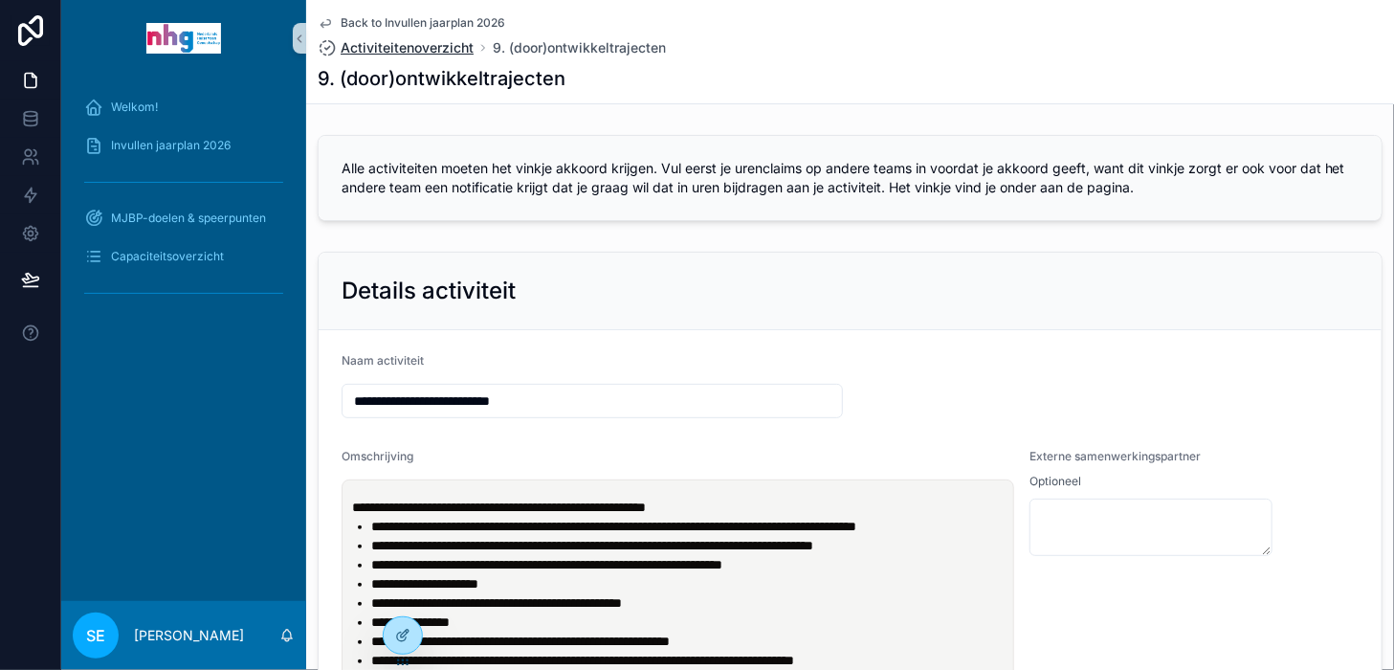
click at [439, 42] on span "Activiteitenoverzicht" at bounding box center [407, 47] width 133 height 19
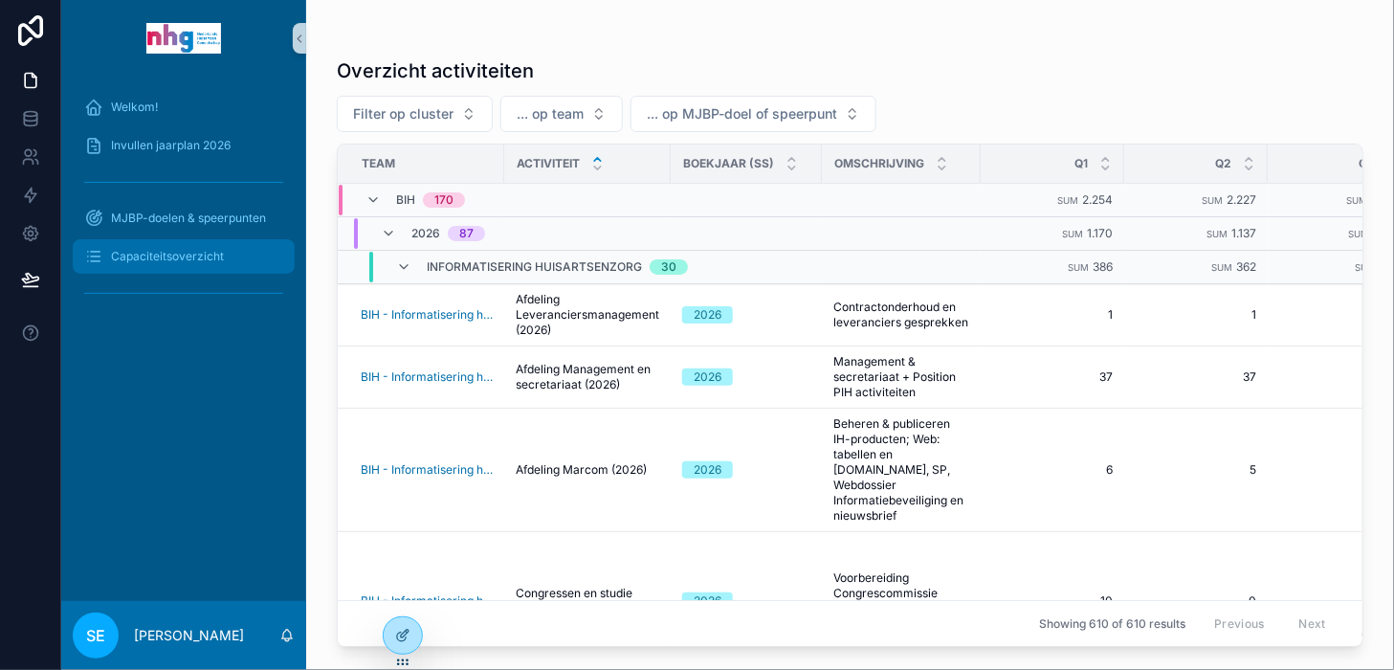
click at [184, 259] on span "Capaciteitsoverzicht" at bounding box center [167, 256] width 113 height 15
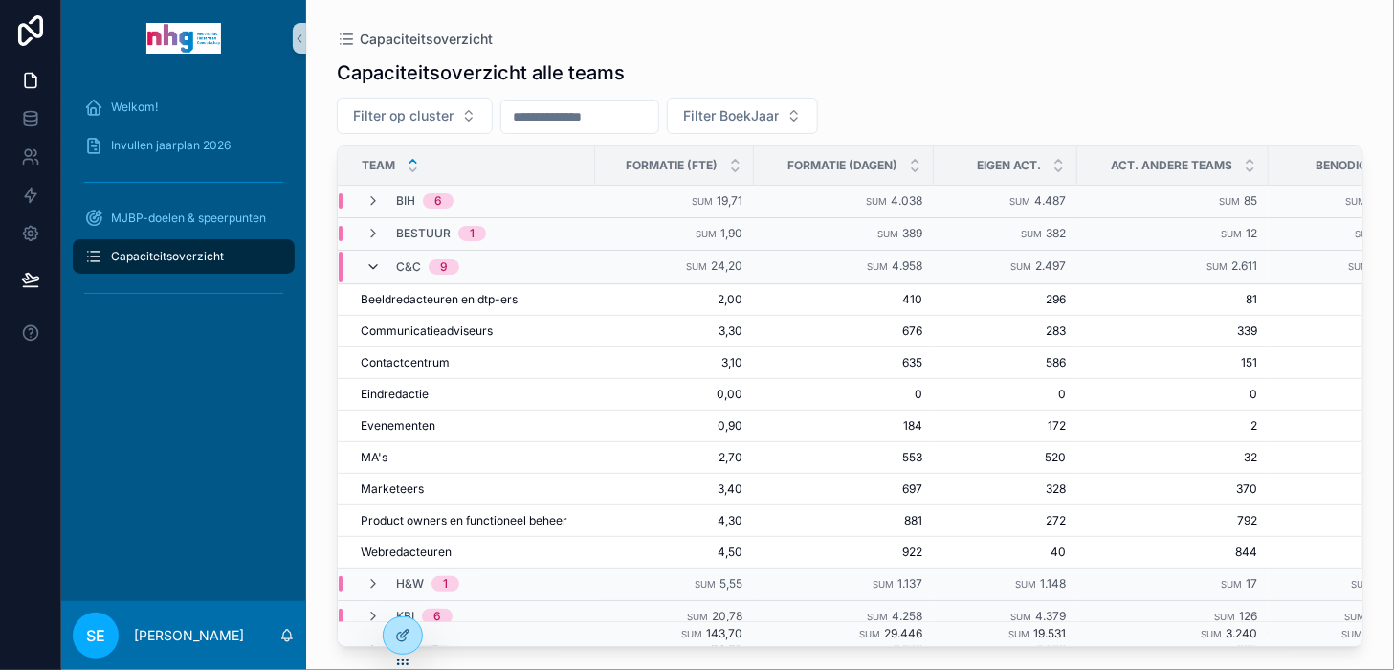
click at [372, 271] on icon "scrollable content" at bounding box center [372, 266] width 15 height 15
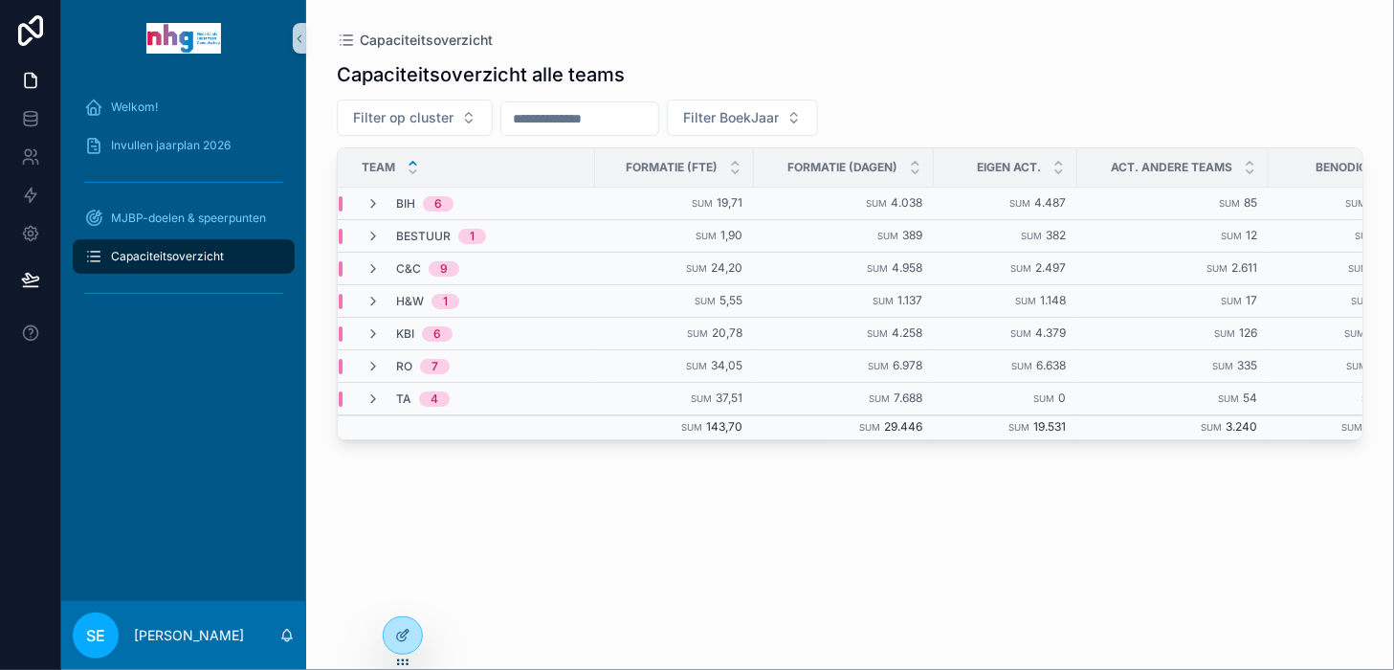
scroll to position [0, 201]
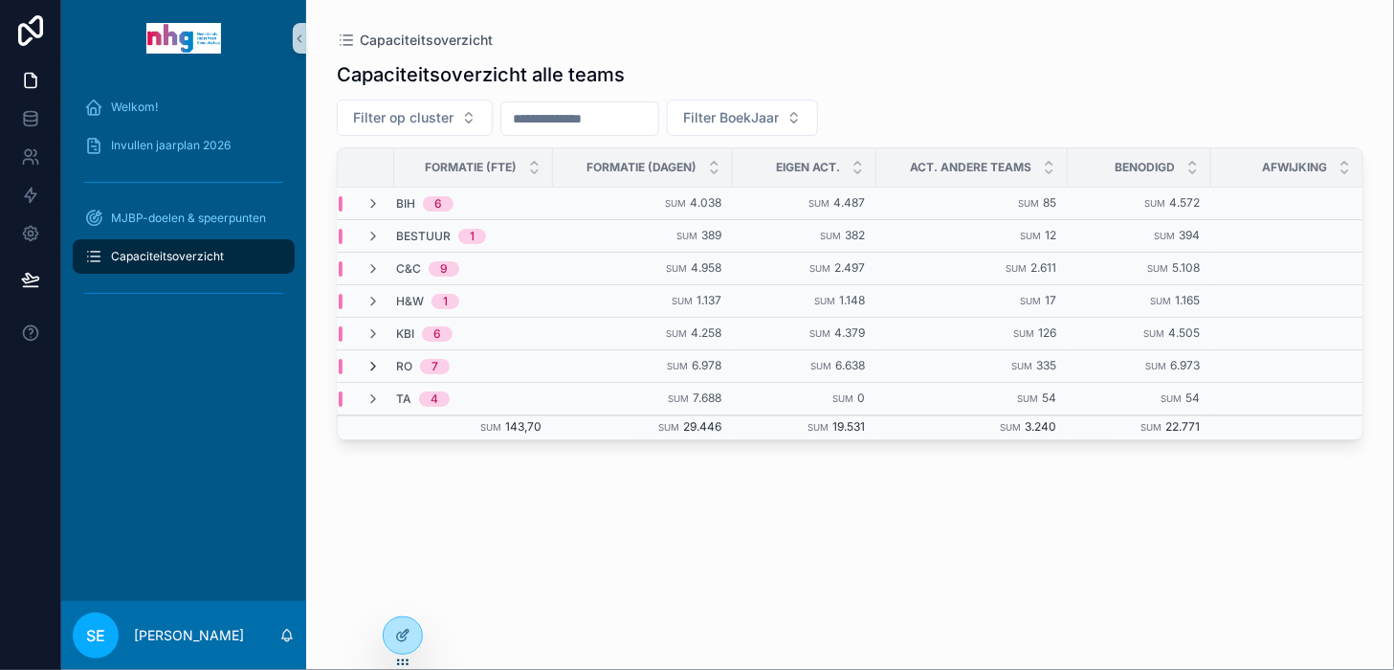
click at [371, 361] on icon "scrollable content" at bounding box center [372, 366] width 15 height 15
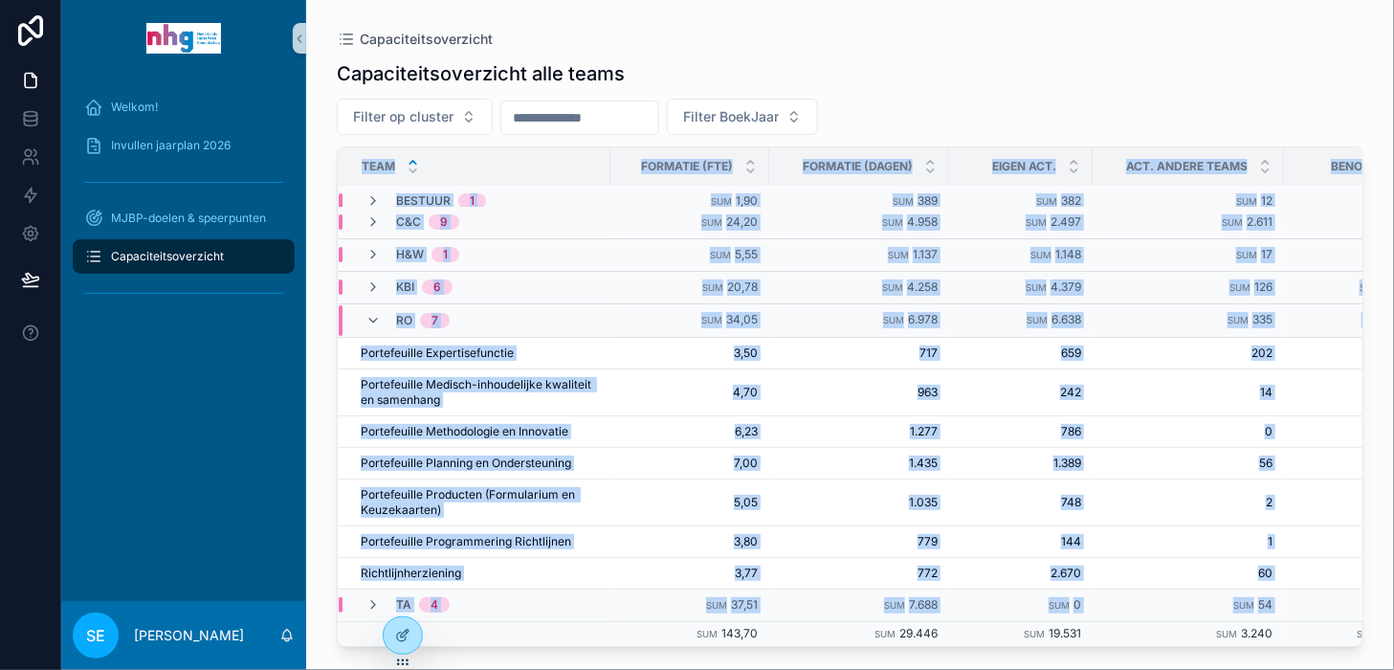
scroll to position [49, 0]
drag, startPoint x: 810, startPoint y: 646, endPoint x: 448, endPoint y: 583, distance: 367.8
click at [455, 587] on div "Team Formatie (fte) Formatie (dagen) Eigen act. Act. andere teams Benodigd Afwi…" at bounding box center [850, 396] width 1026 height 500
click at [375, 313] on icon "scrollable content" at bounding box center [372, 320] width 15 height 15
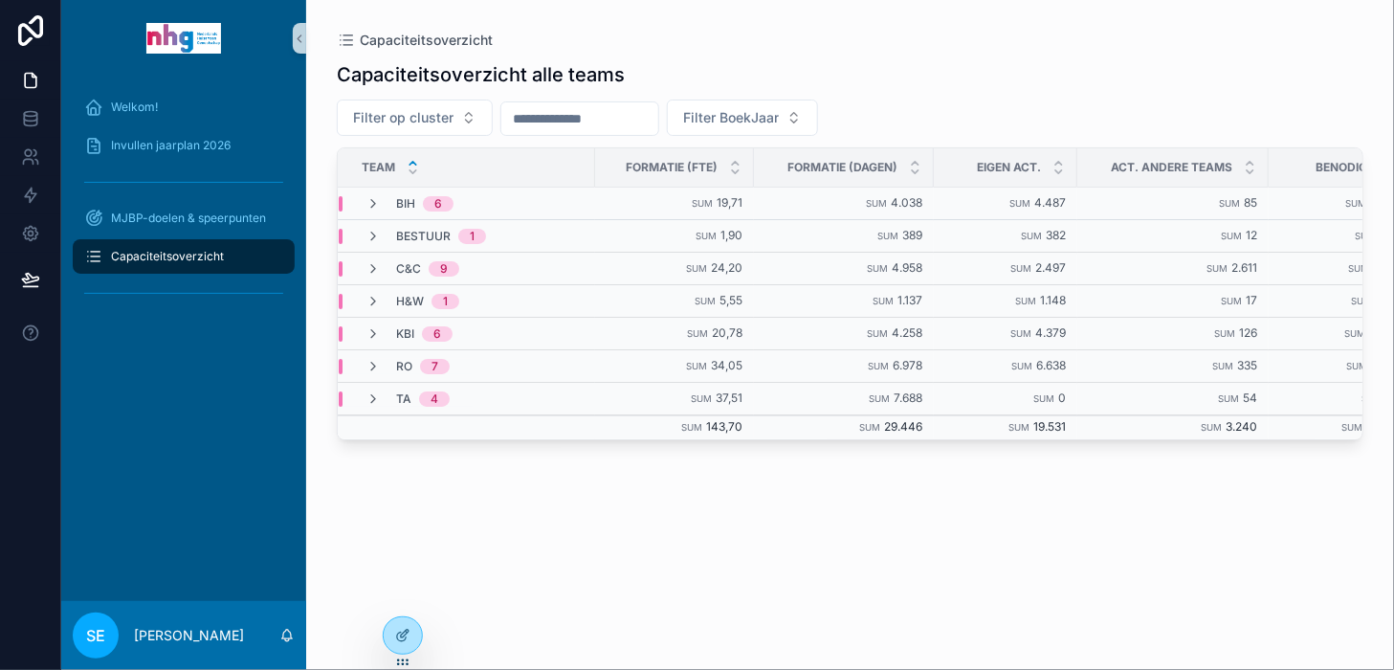
click at [615, 550] on div "Capaciteitsoverzicht alle teams Filter op cluster Filter BoekJaar Team Formatie…" at bounding box center [850, 348] width 1026 height 597
click at [370, 326] on icon "scrollable content" at bounding box center [372, 333] width 15 height 15
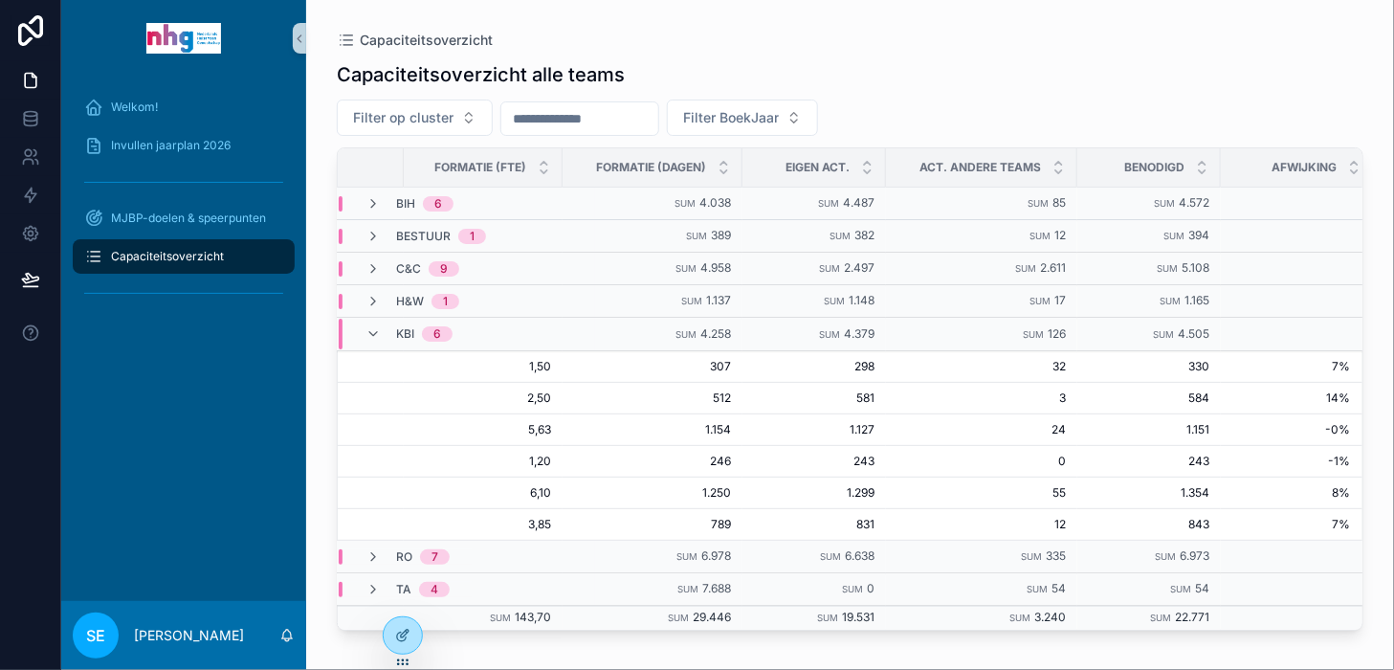
scroll to position [0, 202]
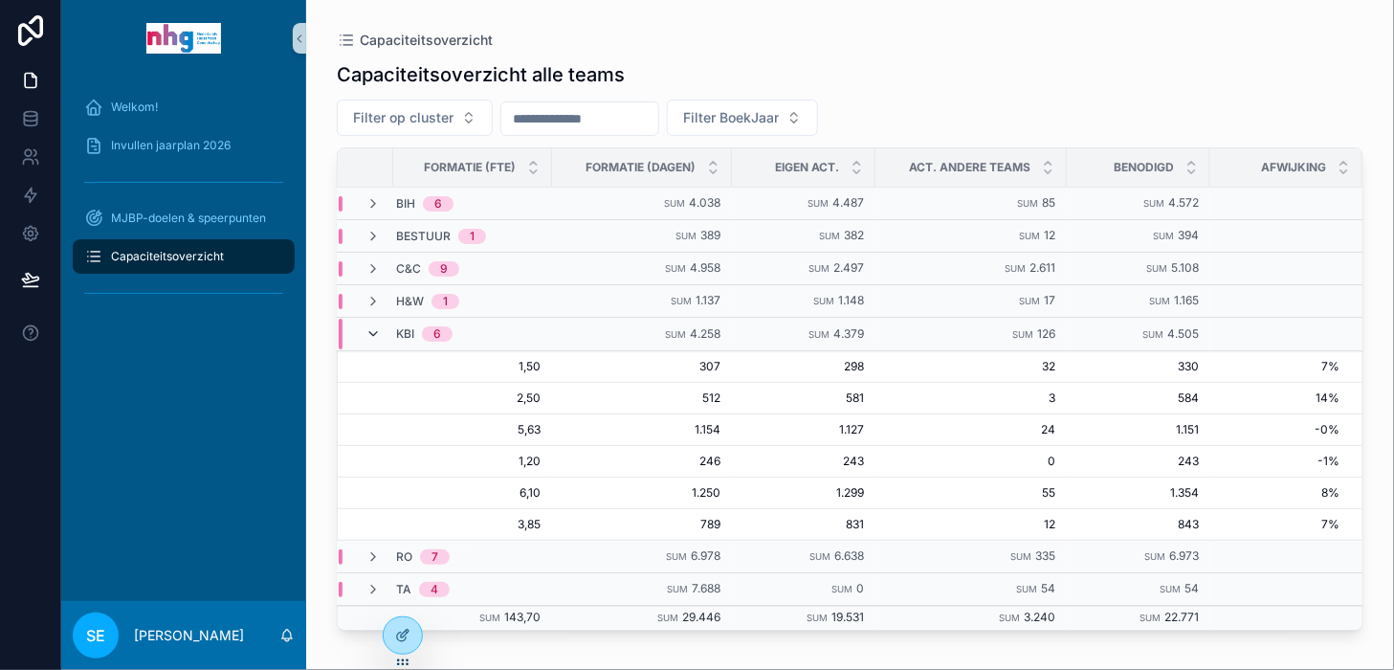
click at [372, 332] on icon "scrollable content" at bounding box center [372, 333] width 15 height 15
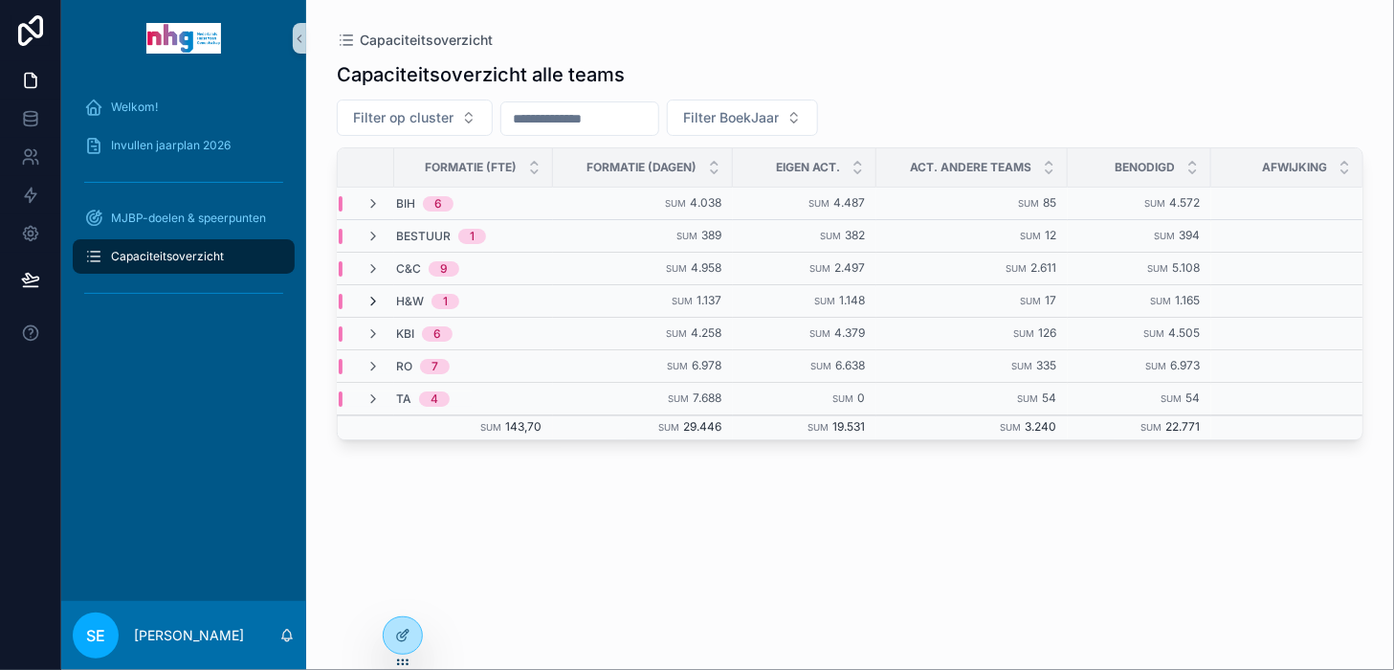
click at [372, 296] on icon "scrollable content" at bounding box center [372, 301] width 15 height 15
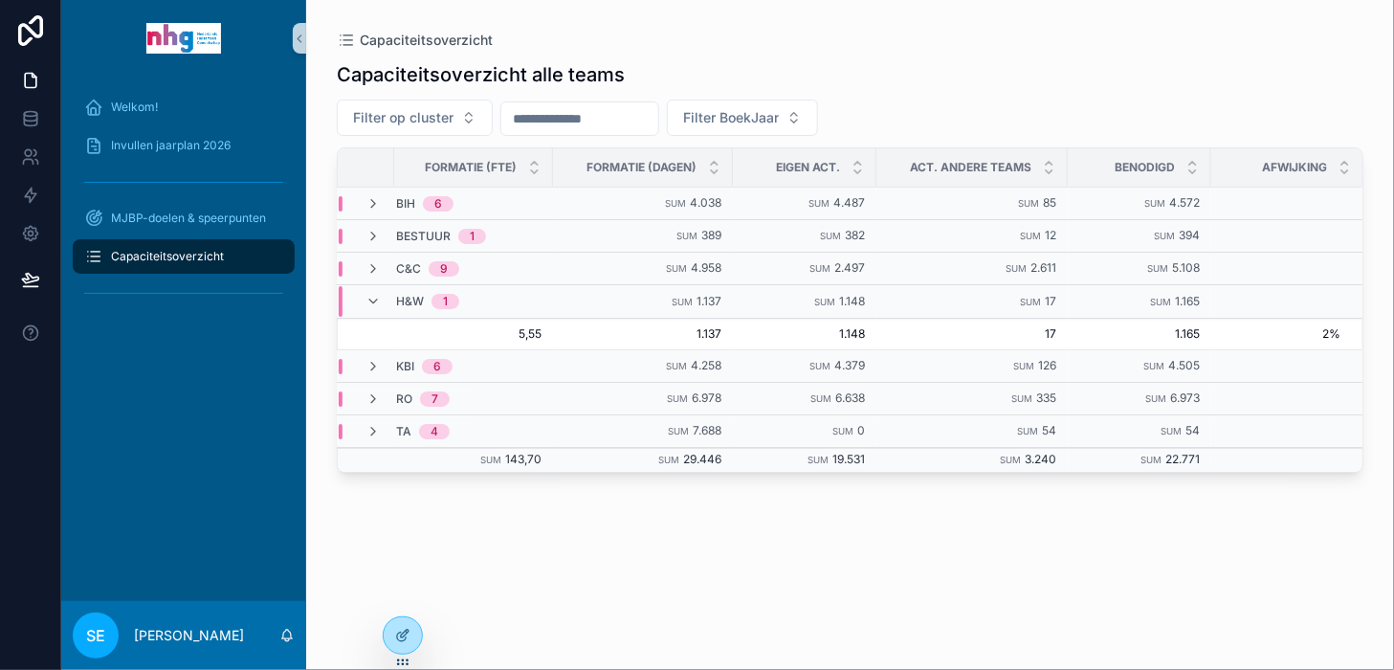
click at [381, 297] on div "H&W 1" at bounding box center [412, 301] width 94 height 31
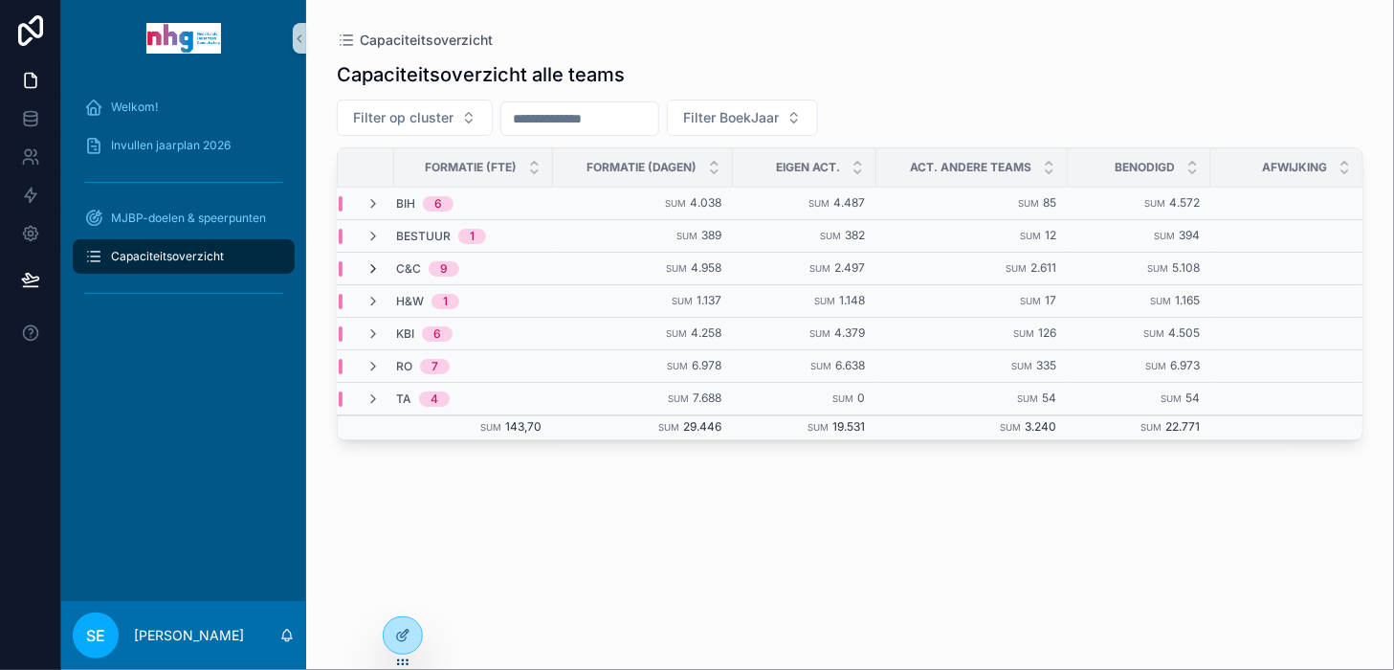
click at [373, 264] on icon "scrollable content" at bounding box center [372, 268] width 15 height 15
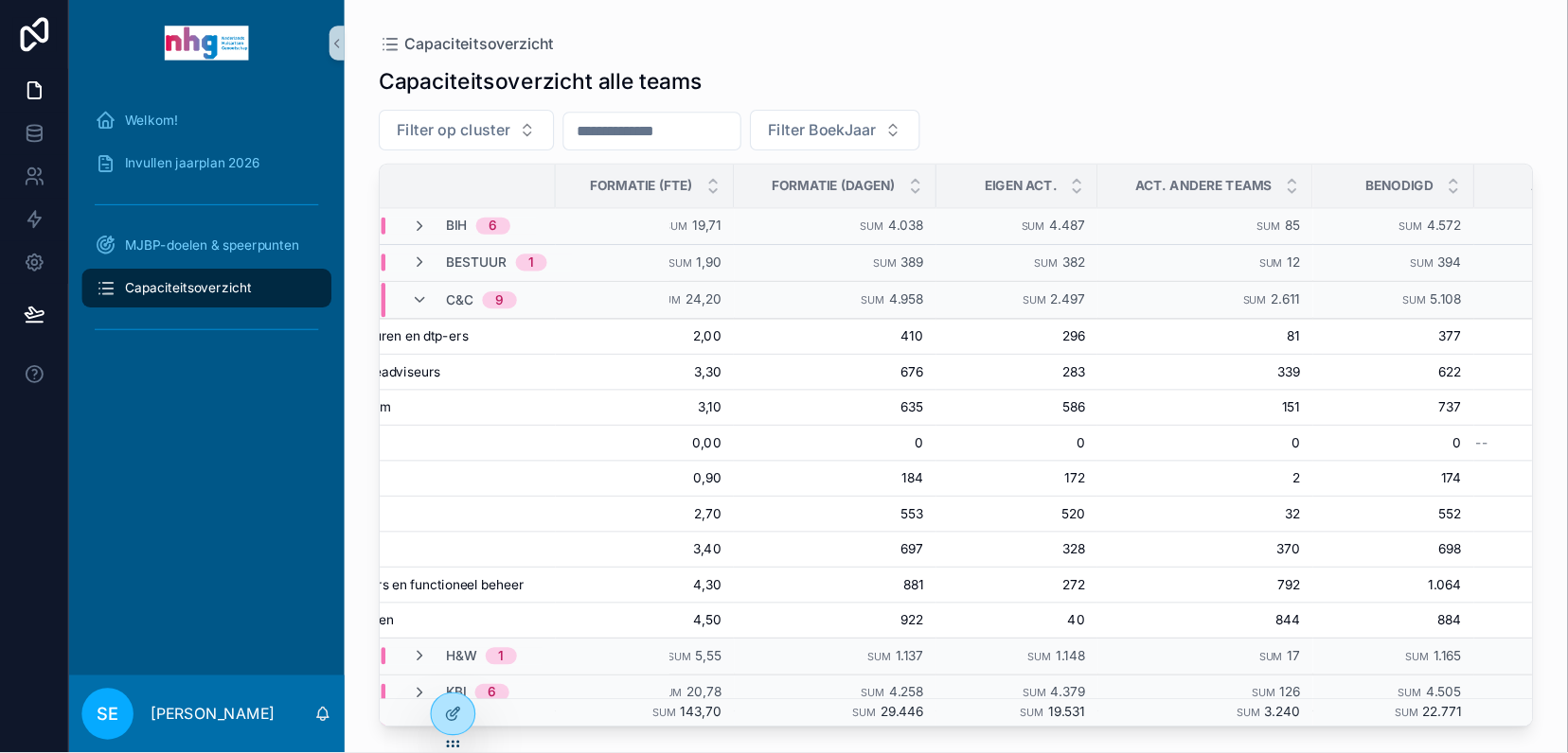
scroll to position [0, 0]
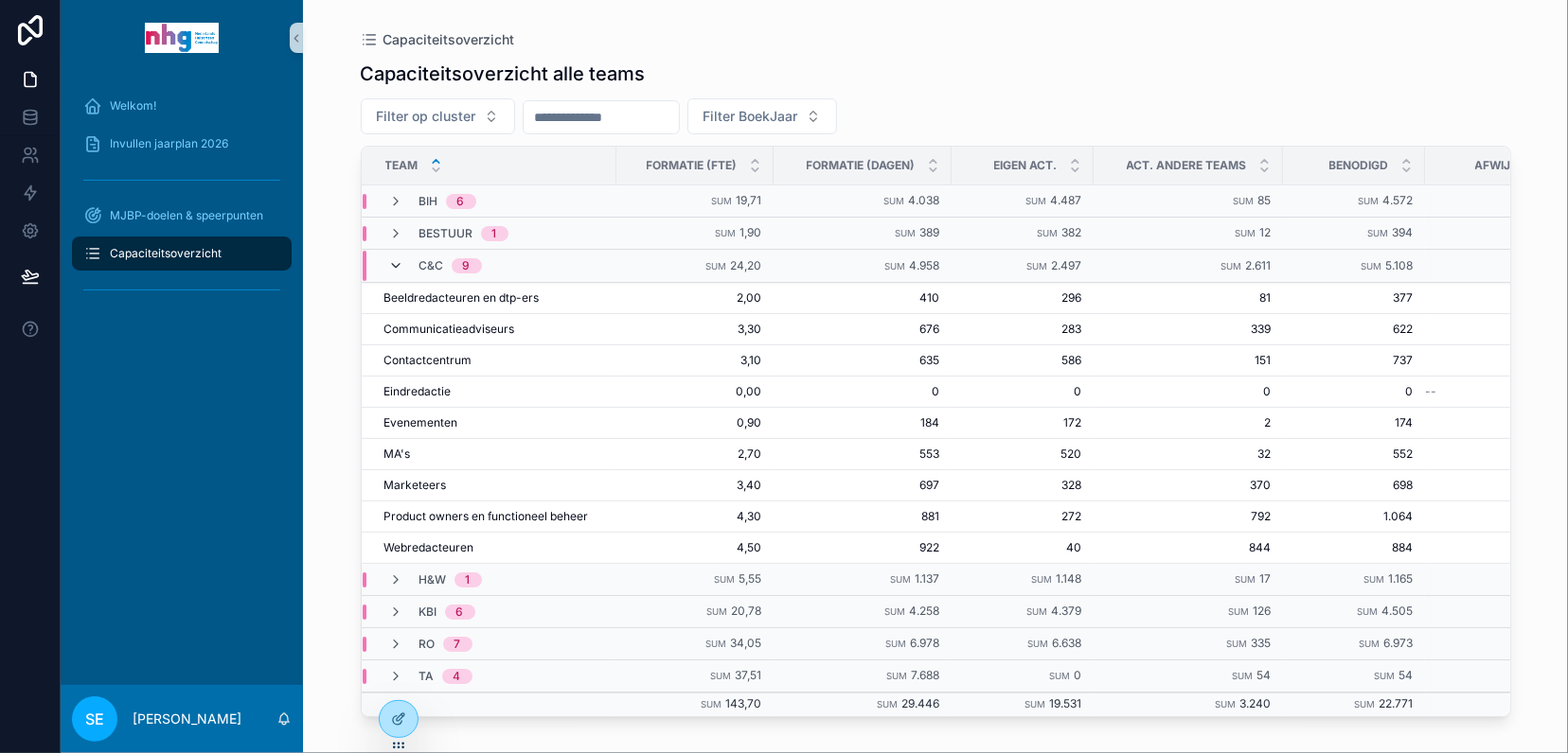
click at [396, 265] on icon "scrollable content" at bounding box center [396, 265] width 15 height 15
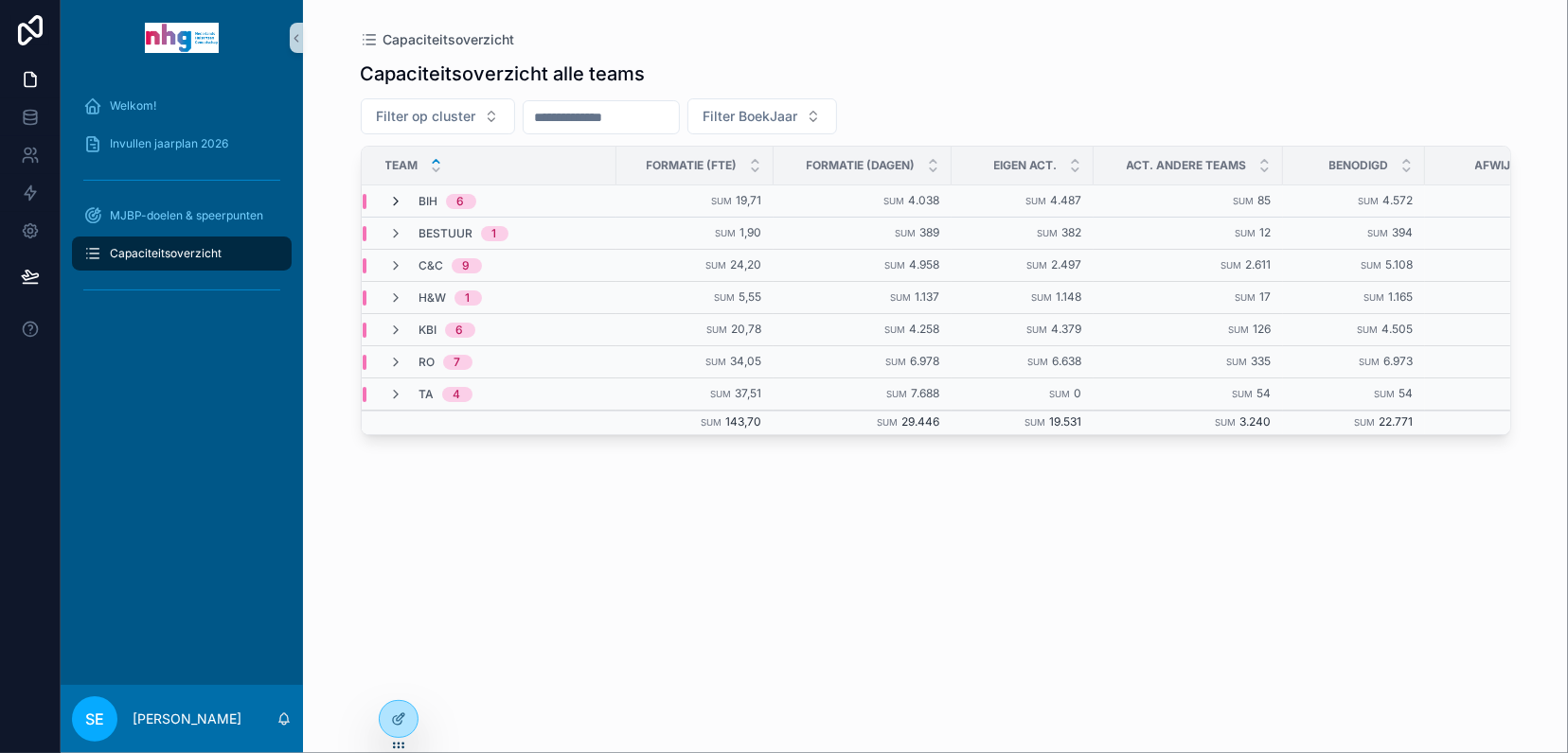
click at [398, 197] on icon "scrollable content" at bounding box center [396, 201] width 15 height 15
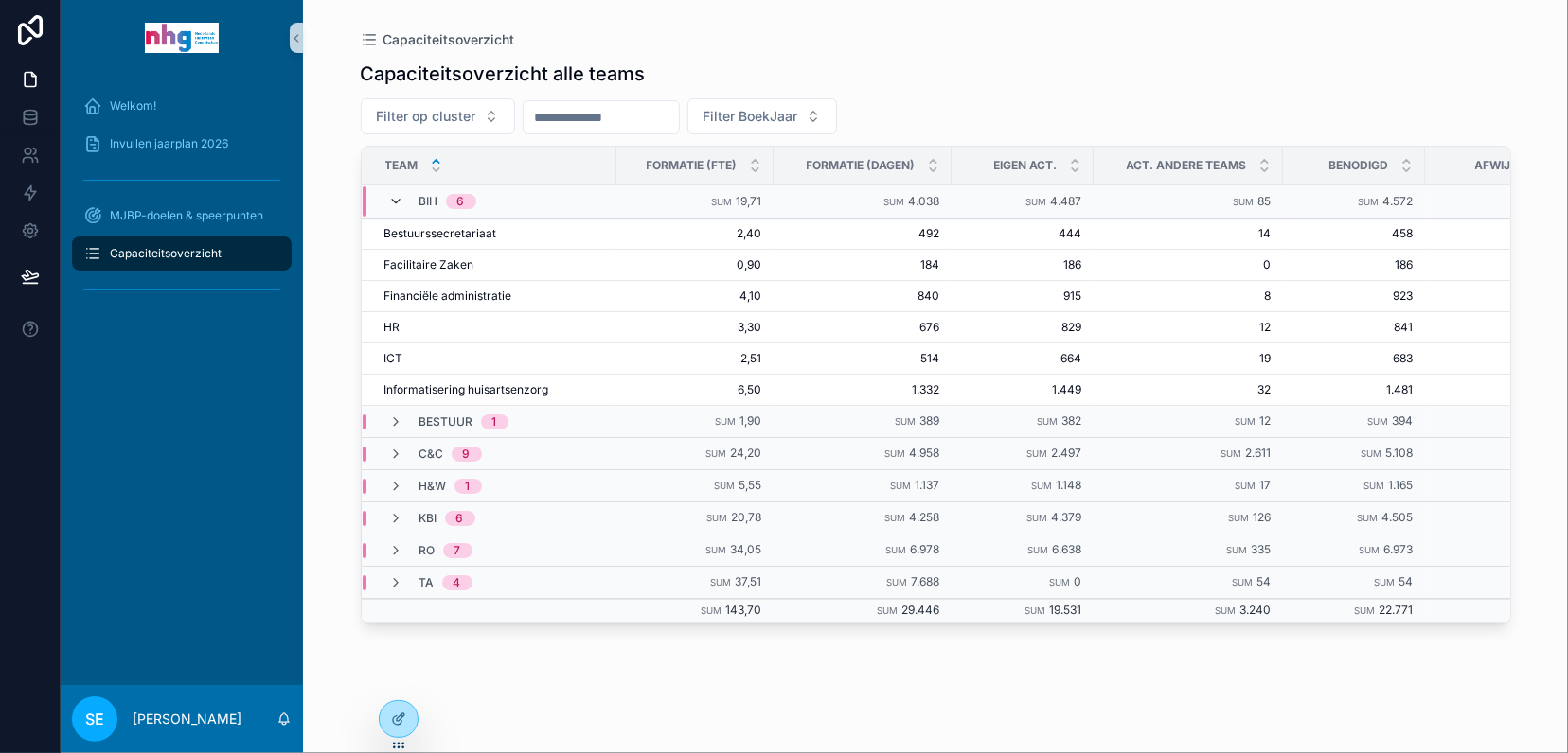
click at [393, 203] on icon "scrollable content" at bounding box center [396, 201] width 15 height 15
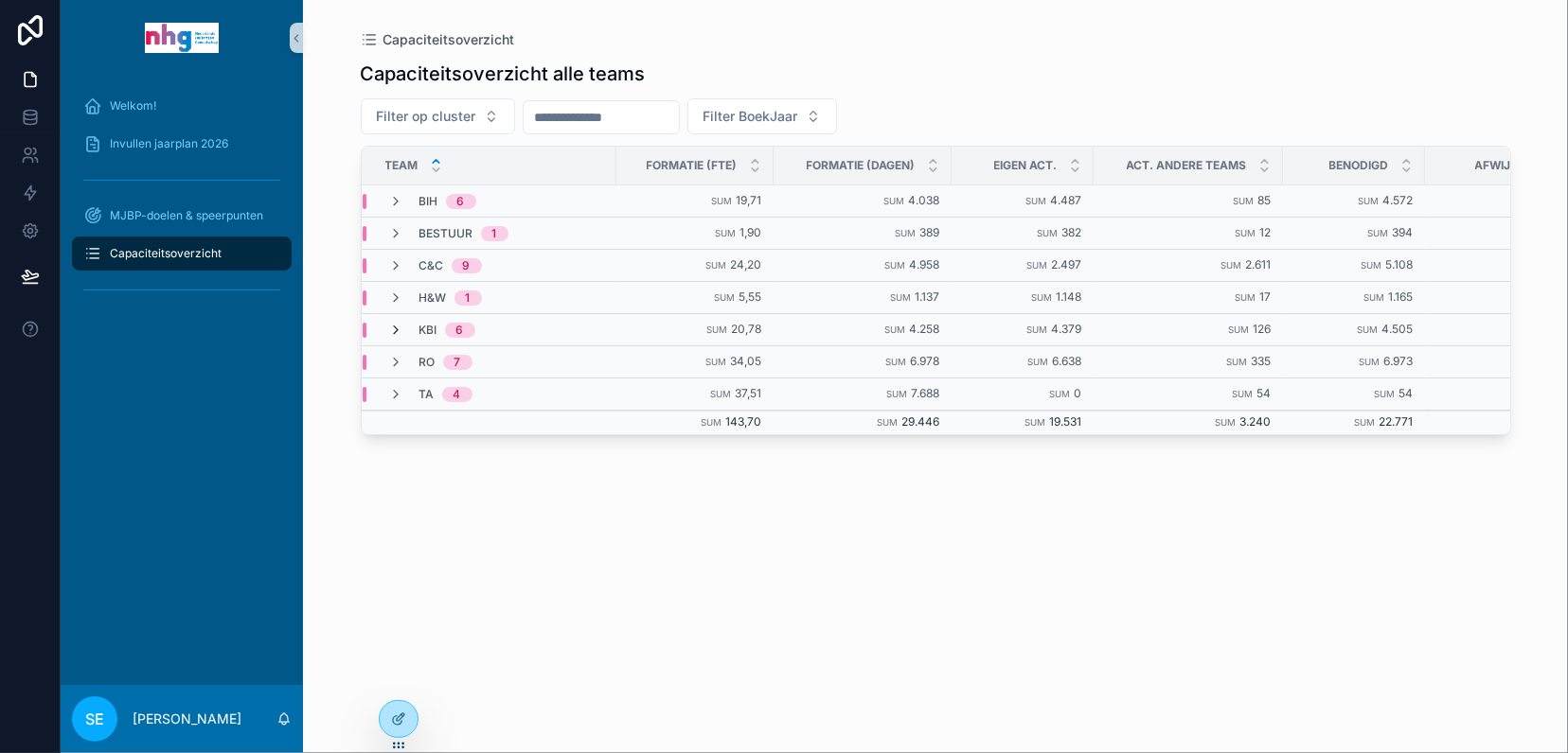
click at [398, 326] on icon "scrollable content" at bounding box center [396, 329] width 15 height 15
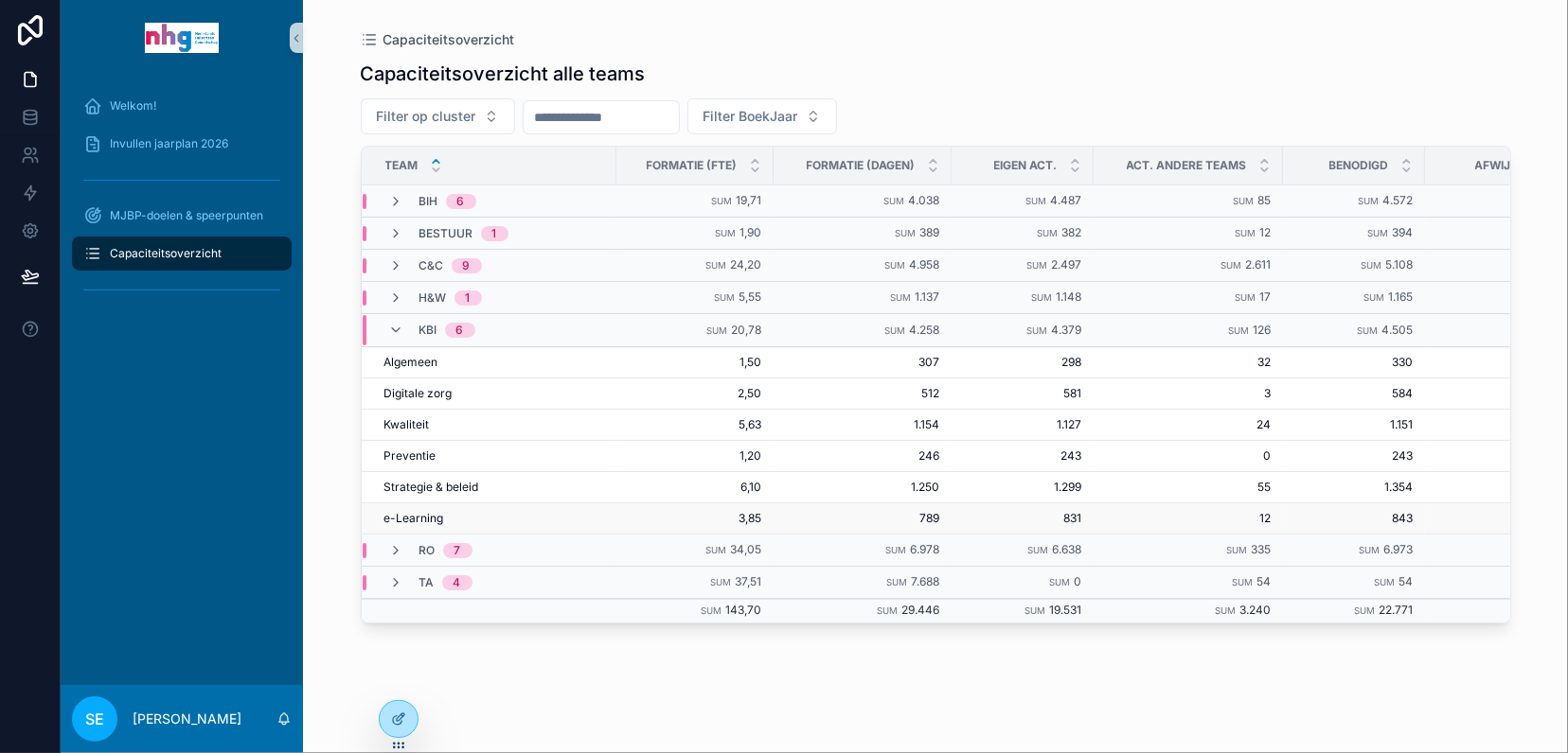
click at [433, 512] on span "e-Learning" at bounding box center [414, 518] width 59 height 15
click at [413, 516] on span "e-Learning" at bounding box center [414, 518] width 59 height 15
click at [182, 144] on span "Invullen jaarplan 2026" at bounding box center [169, 143] width 119 height 15
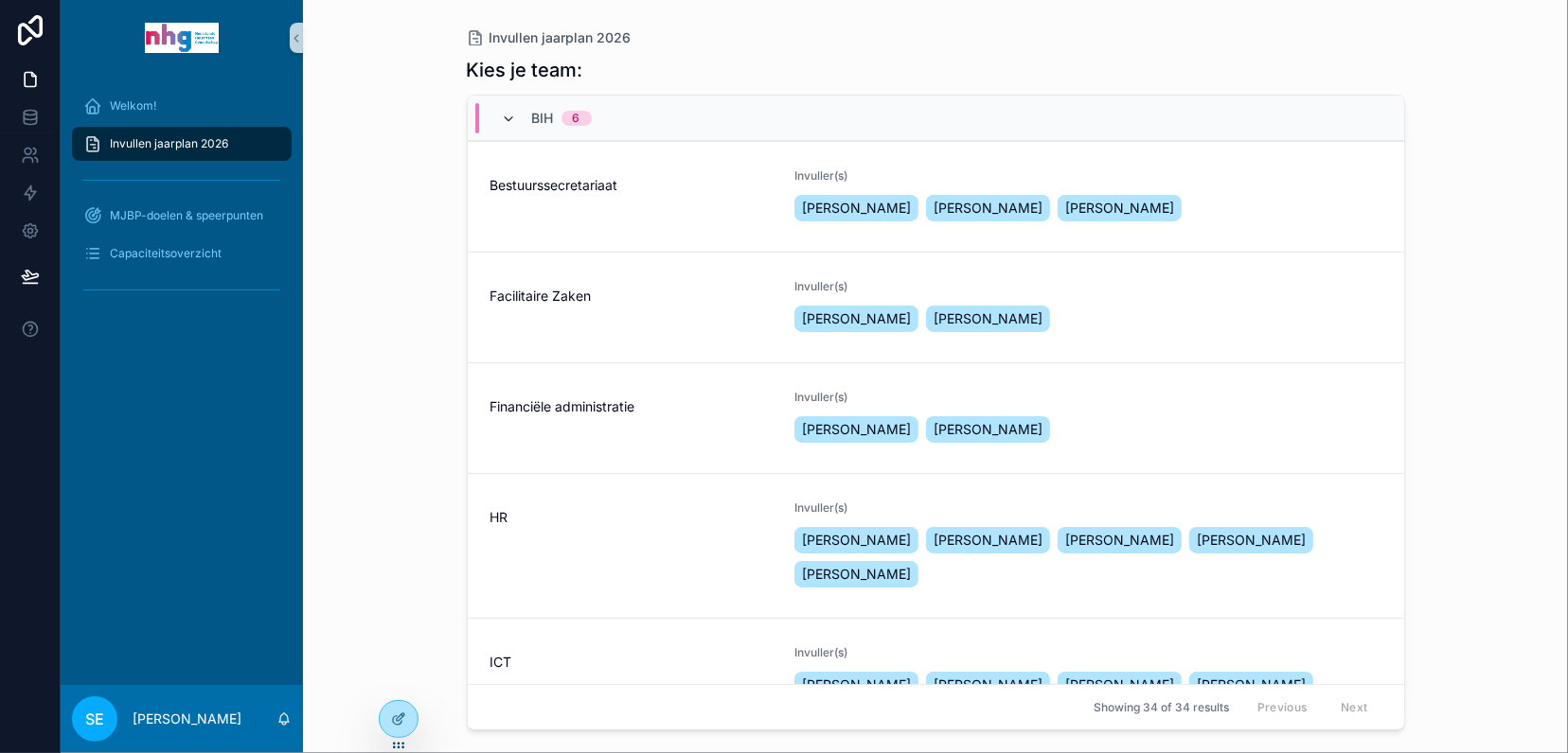
click at [503, 119] on icon "scrollable content" at bounding box center [509, 119] width 15 height 15
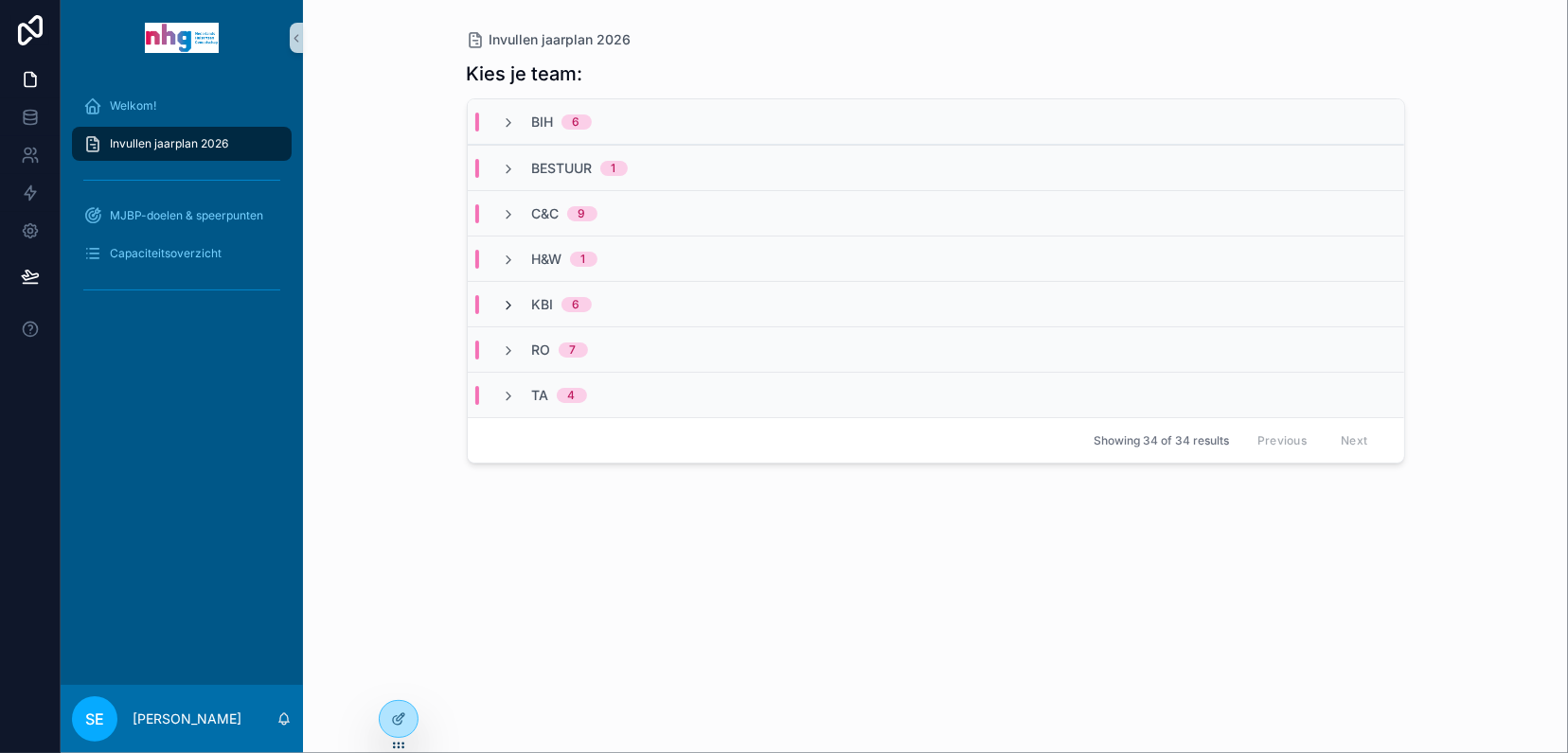
click at [510, 302] on icon "scrollable content" at bounding box center [509, 305] width 15 height 15
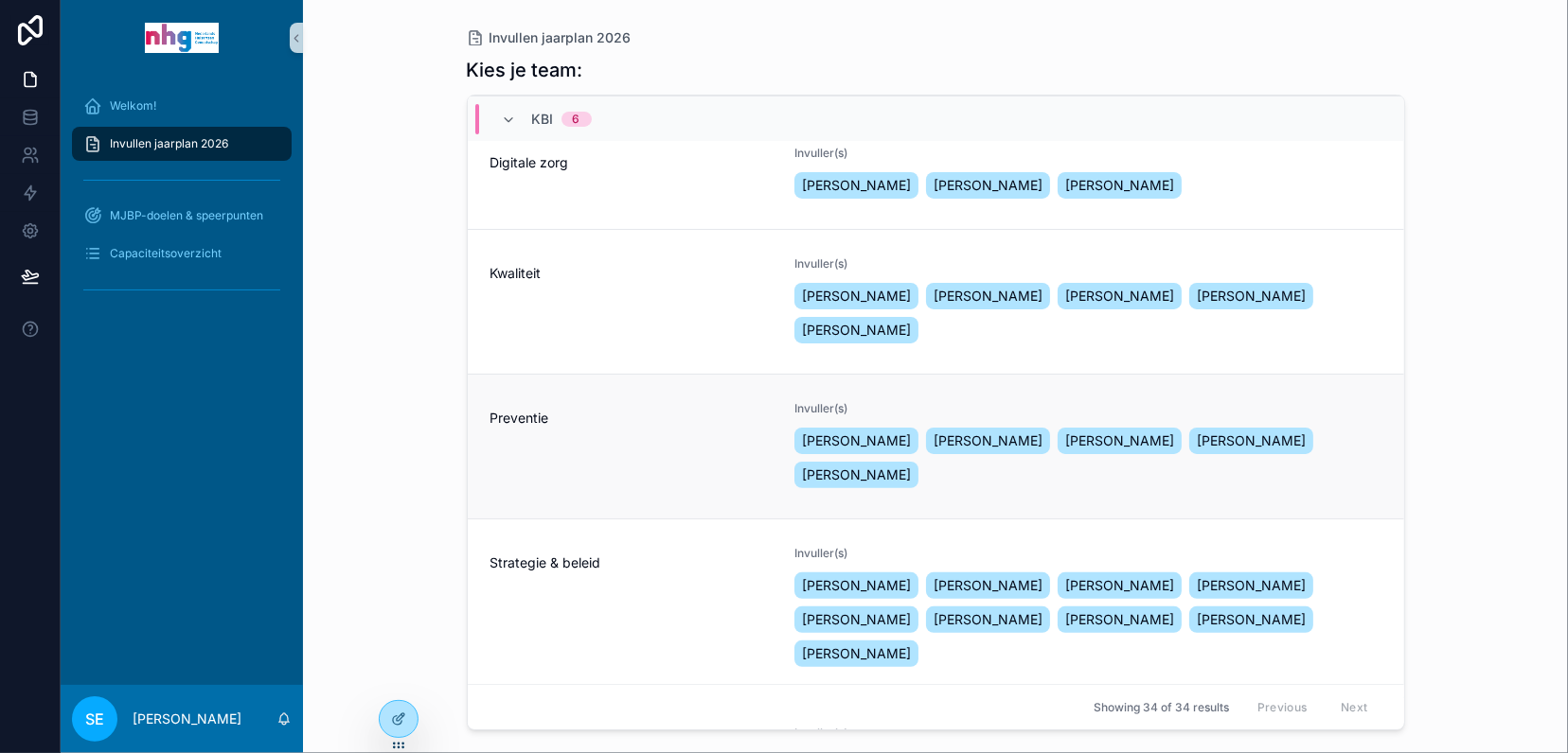
scroll to position [429, 0]
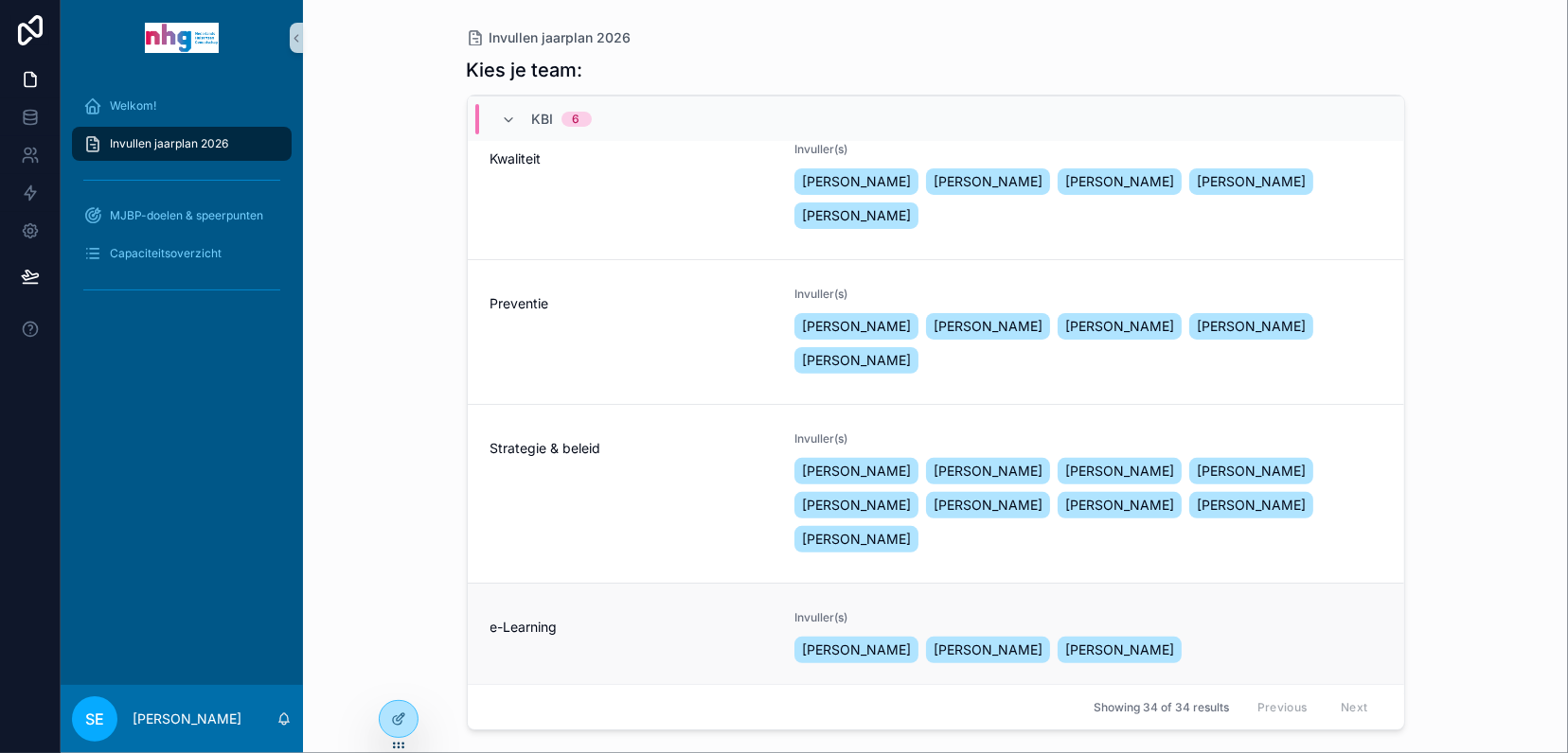
click at [559, 618] on span "e-Learning" at bounding box center [631, 627] width 282 height 19
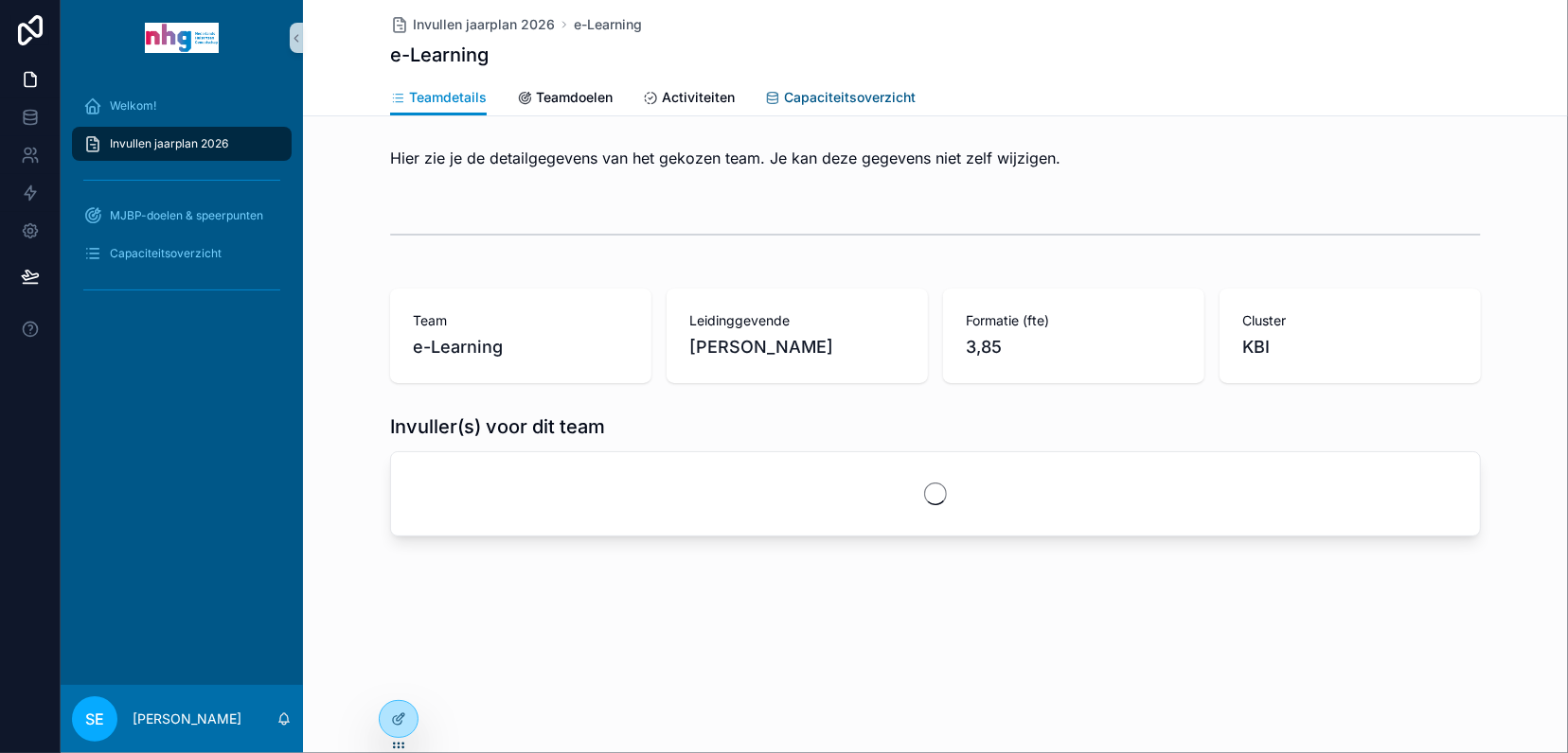
drag, startPoint x: 838, startPoint y: 91, endPoint x: 865, endPoint y: 95, distance: 27.3
click at [840, 92] on span "Capaciteitsoverzicht" at bounding box center [849, 97] width 132 height 19
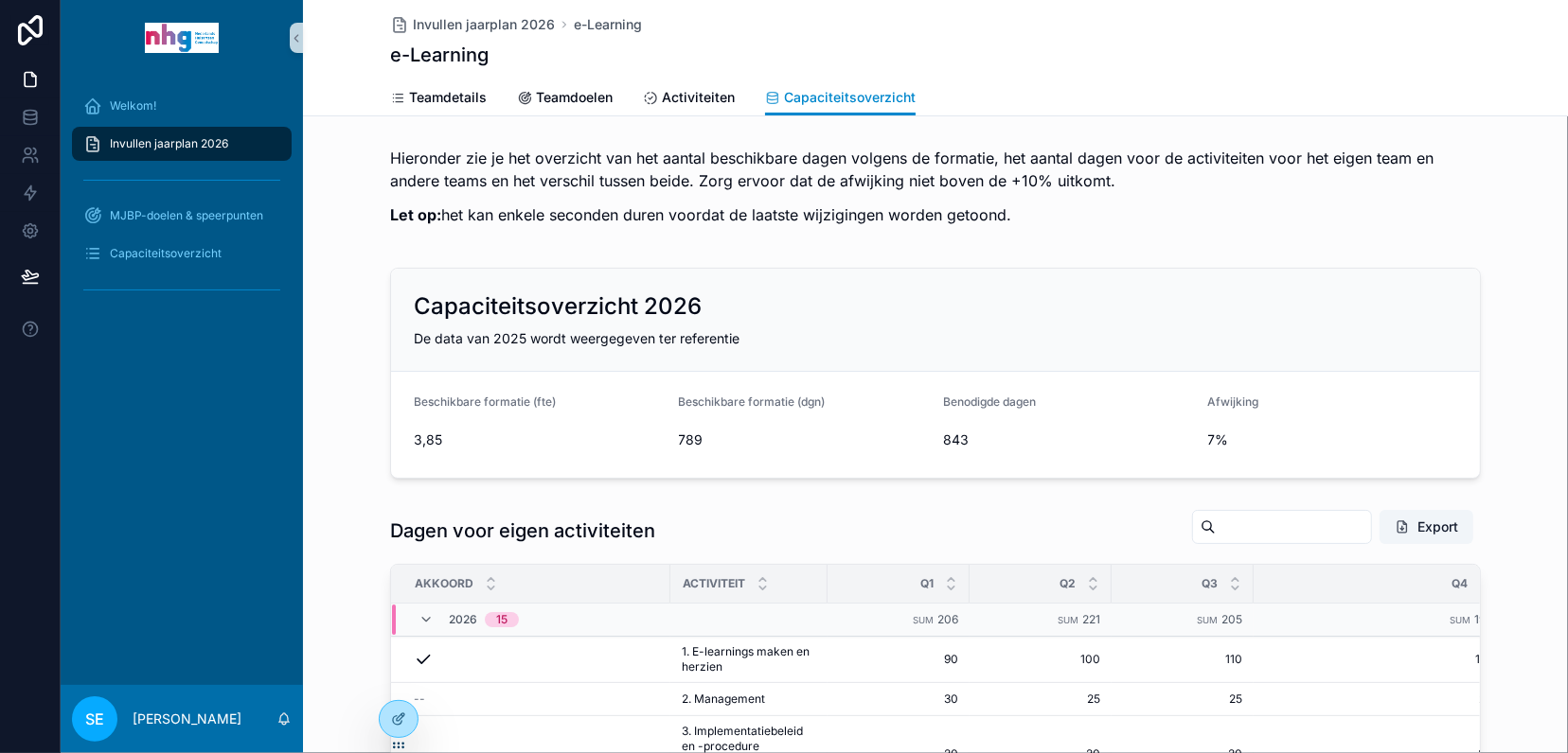
click at [172, 140] on span "Invullen jaarplan 2026" at bounding box center [169, 143] width 119 height 15
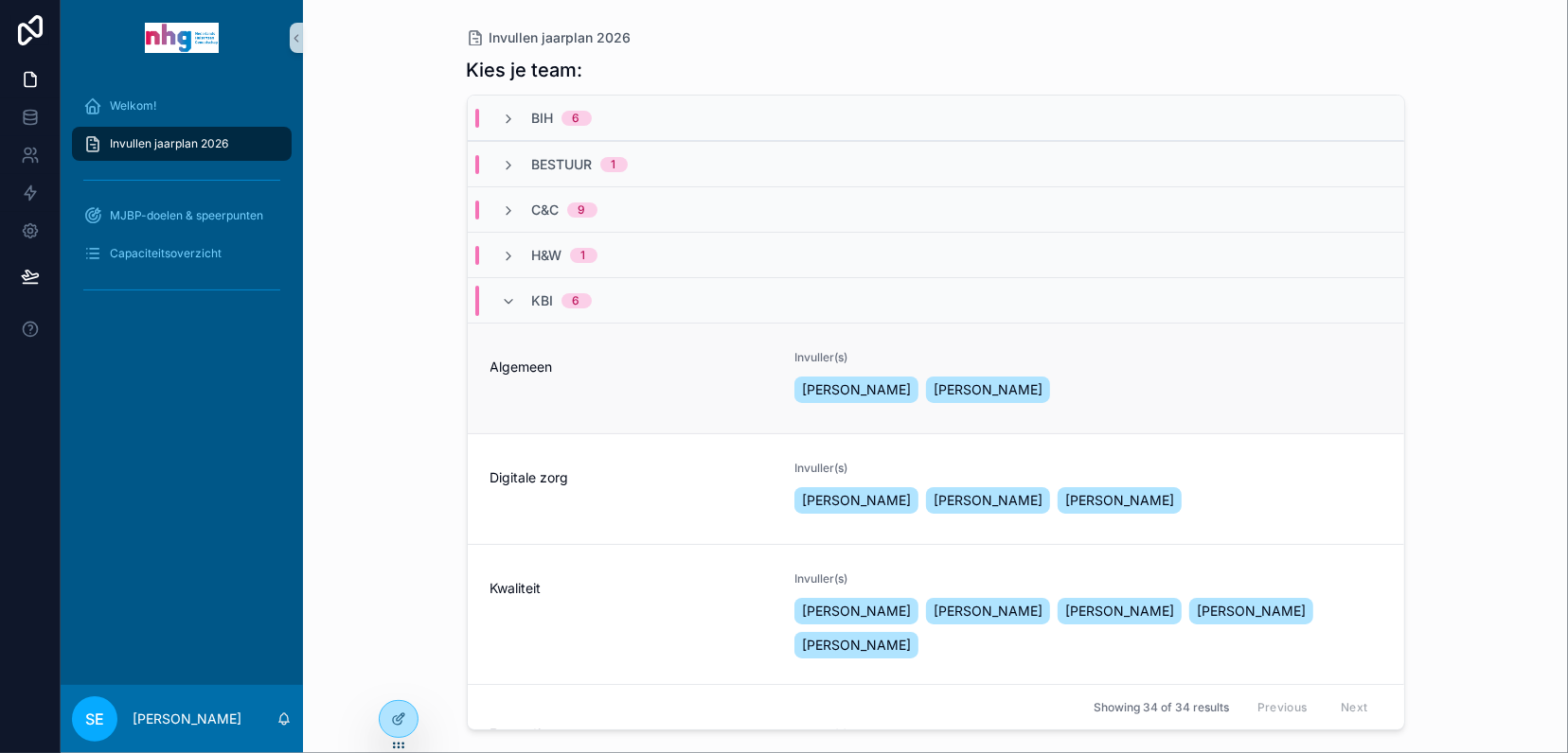
click at [561, 383] on div "Algemeen" at bounding box center [631, 378] width 282 height 56
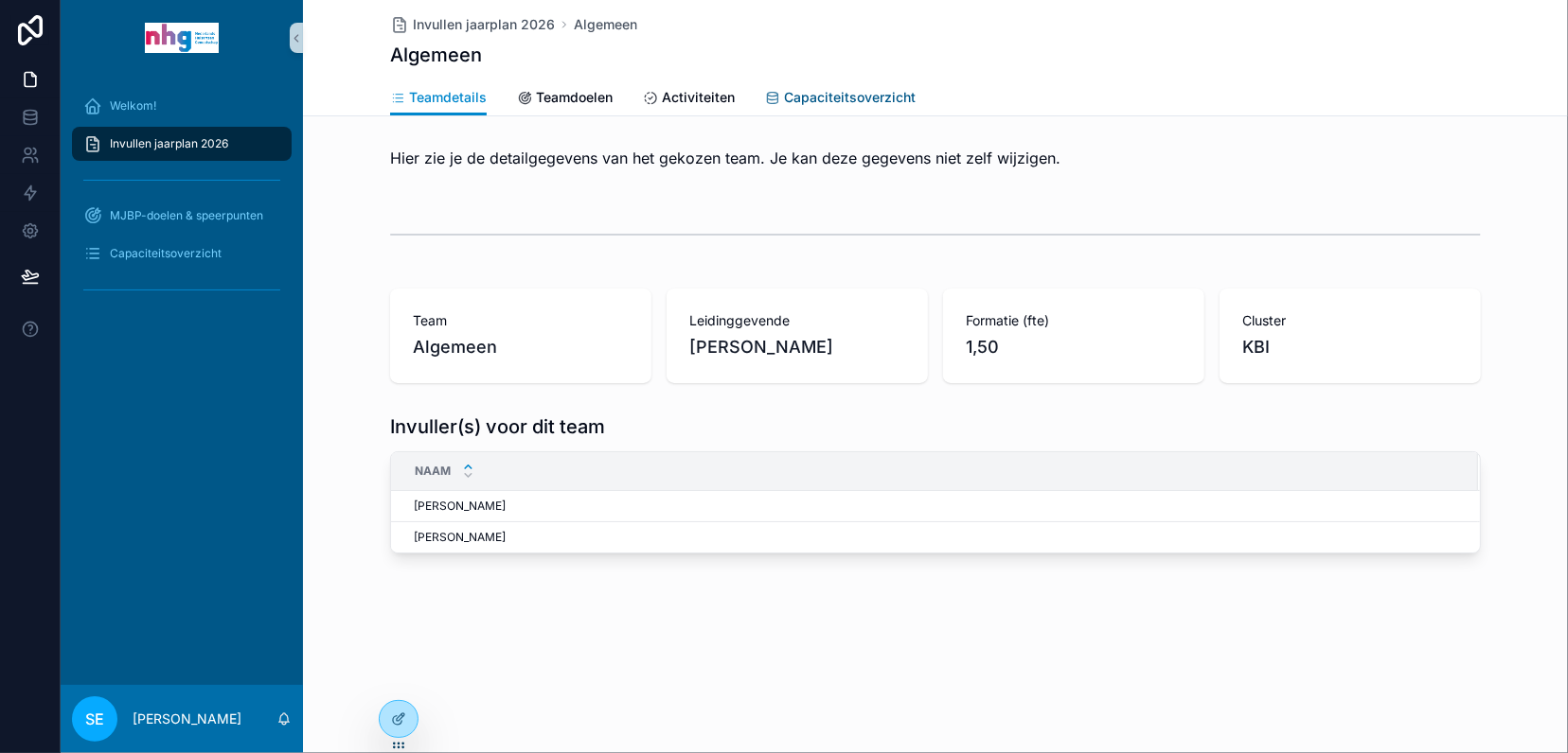
click at [842, 96] on span "Capaciteitsoverzicht" at bounding box center [849, 97] width 132 height 19
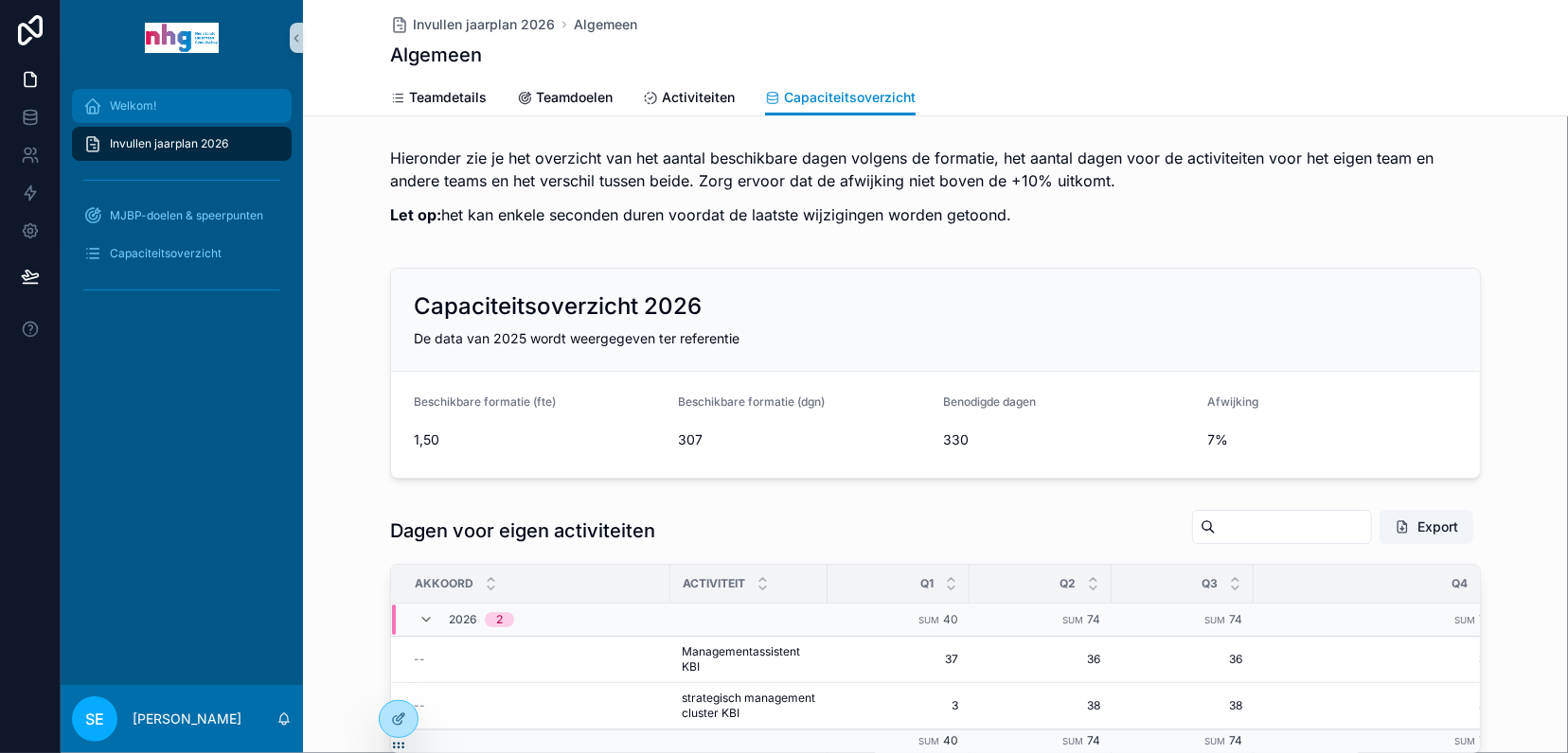
click at [234, 118] on div "Welkom!" at bounding box center [181, 106] width 197 height 31
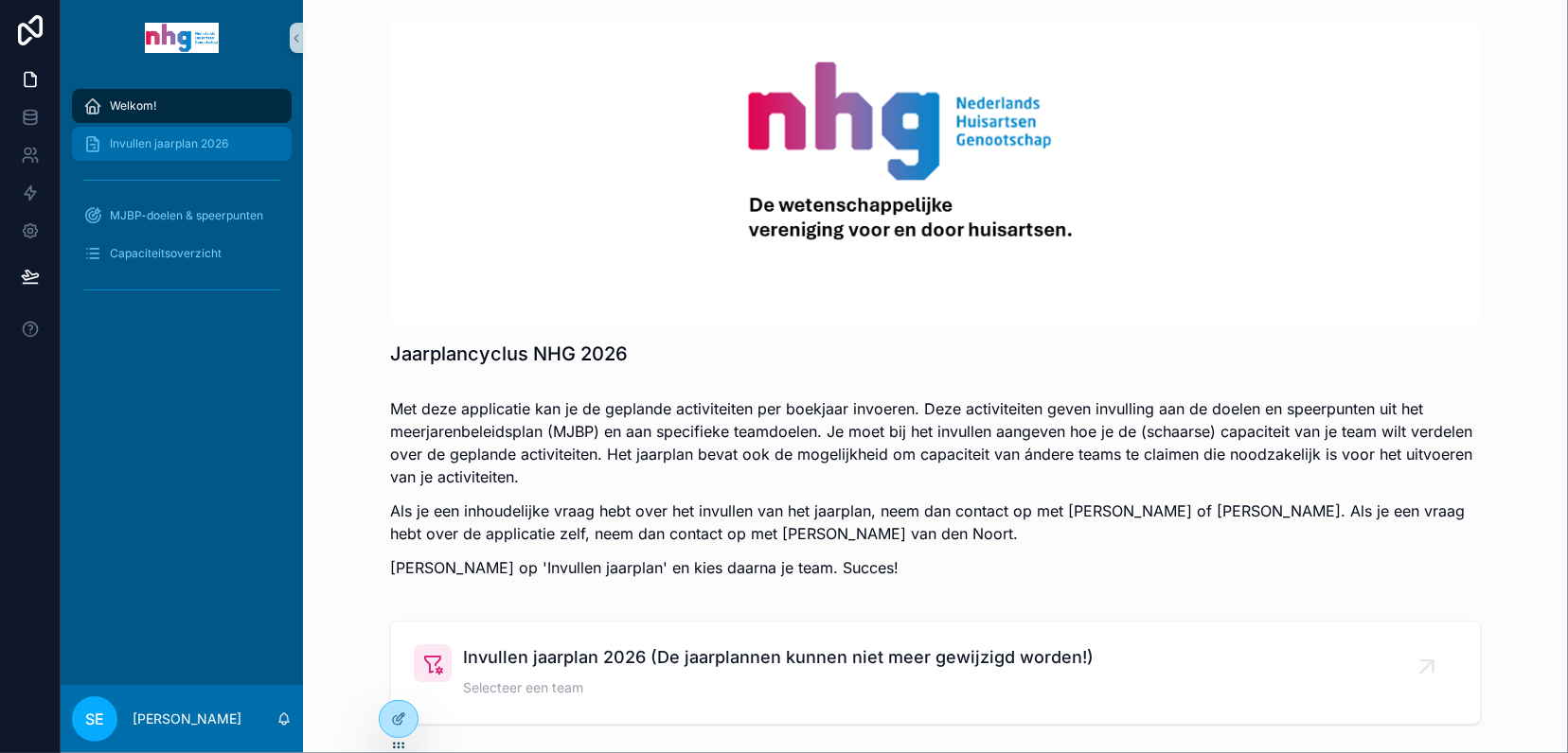
click at [216, 138] on span "Invullen jaarplan 2026" at bounding box center [169, 143] width 119 height 15
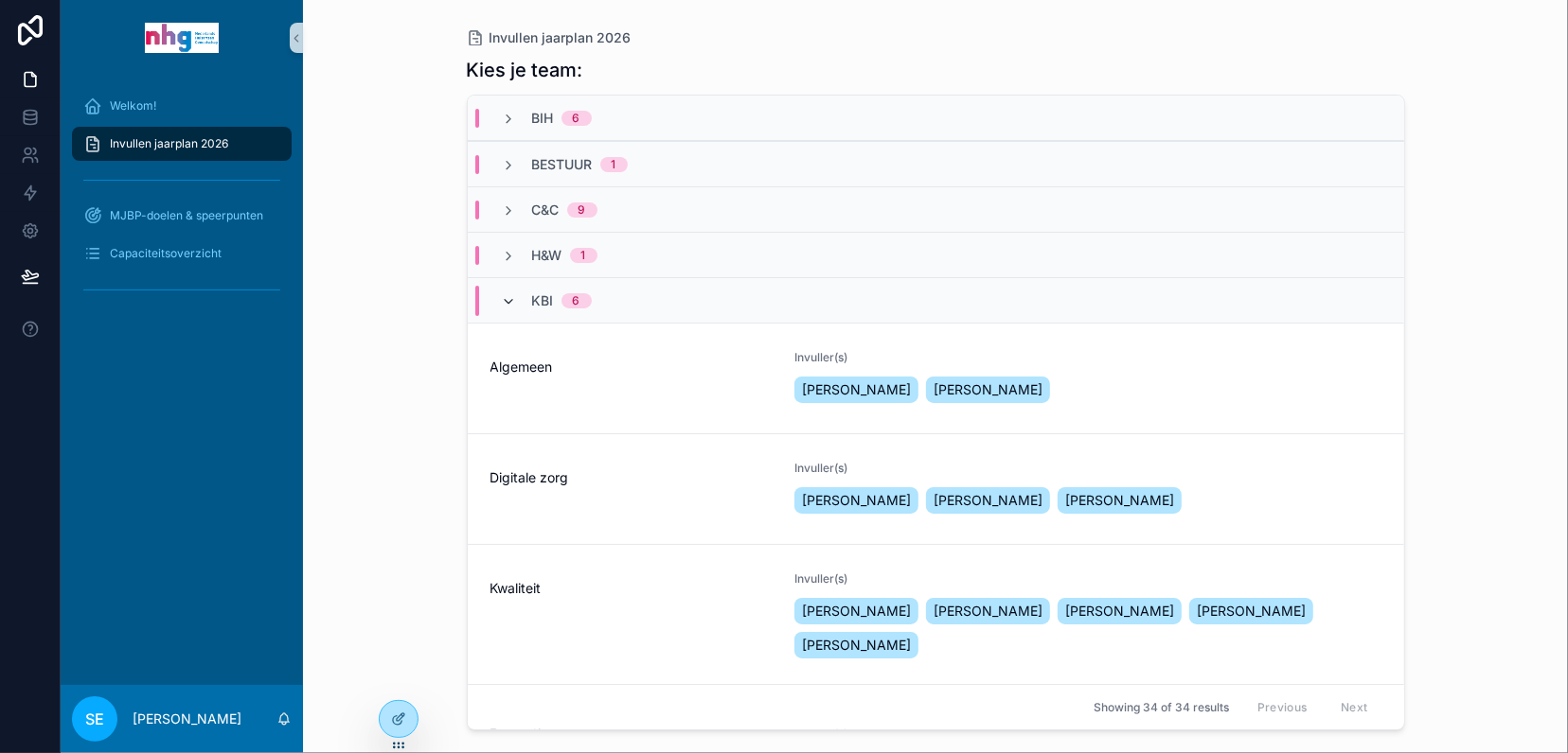
click at [506, 294] on icon "scrollable content" at bounding box center [509, 301] width 15 height 15
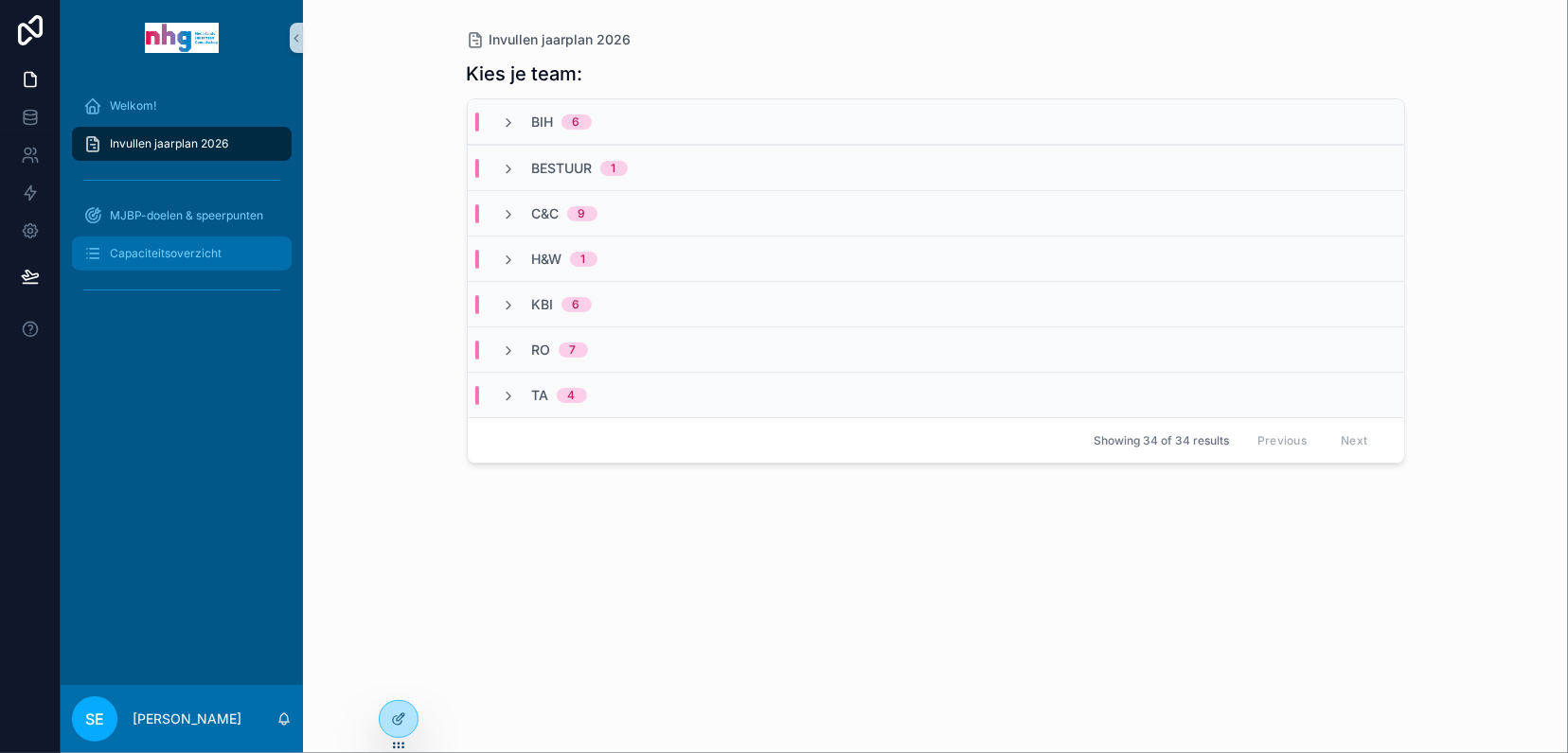
click at [140, 249] on span "Capaciteitsoverzicht" at bounding box center [165, 253] width 112 height 15
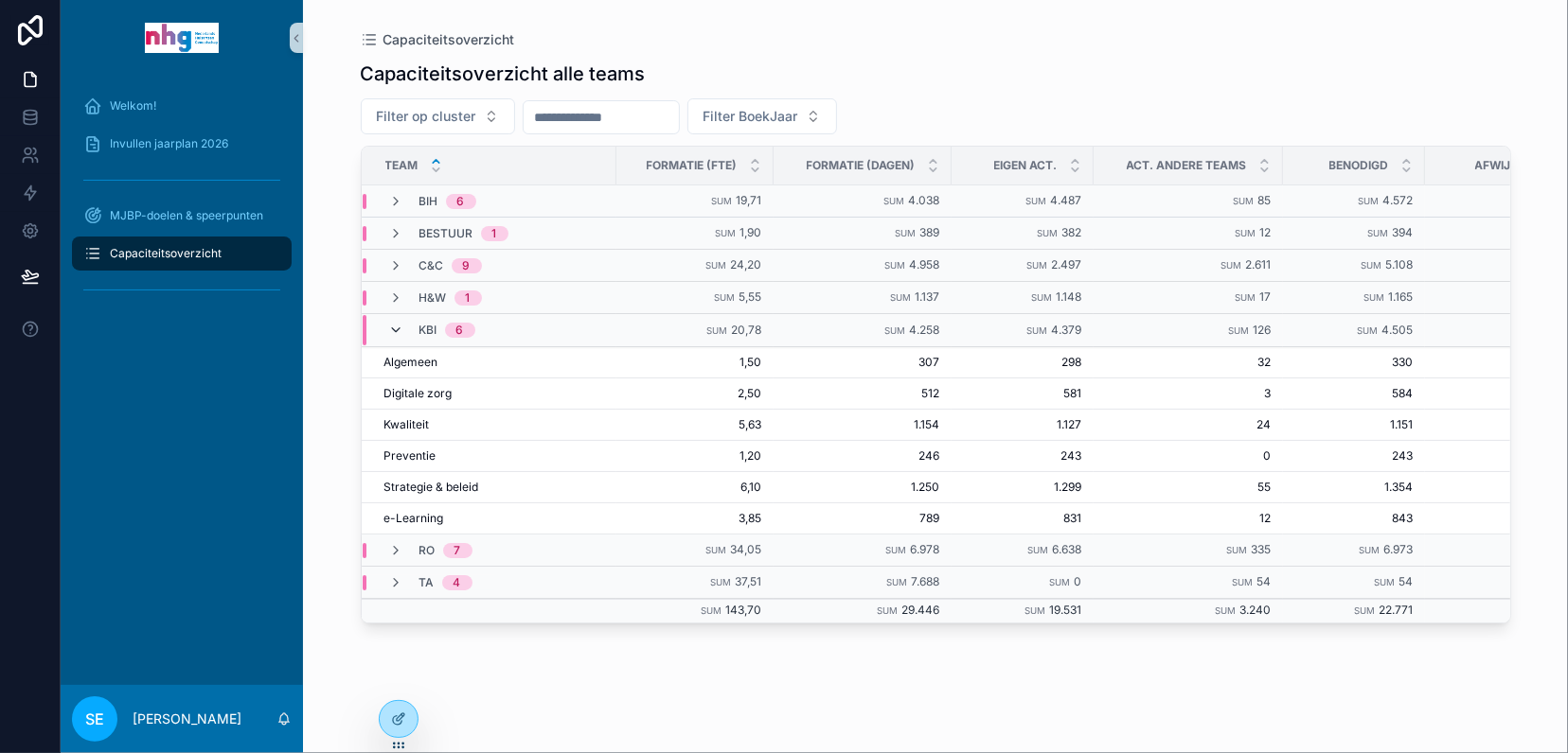
click at [393, 329] on icon "scrollable content" at bounding box center [396, 329] width 15 height 15
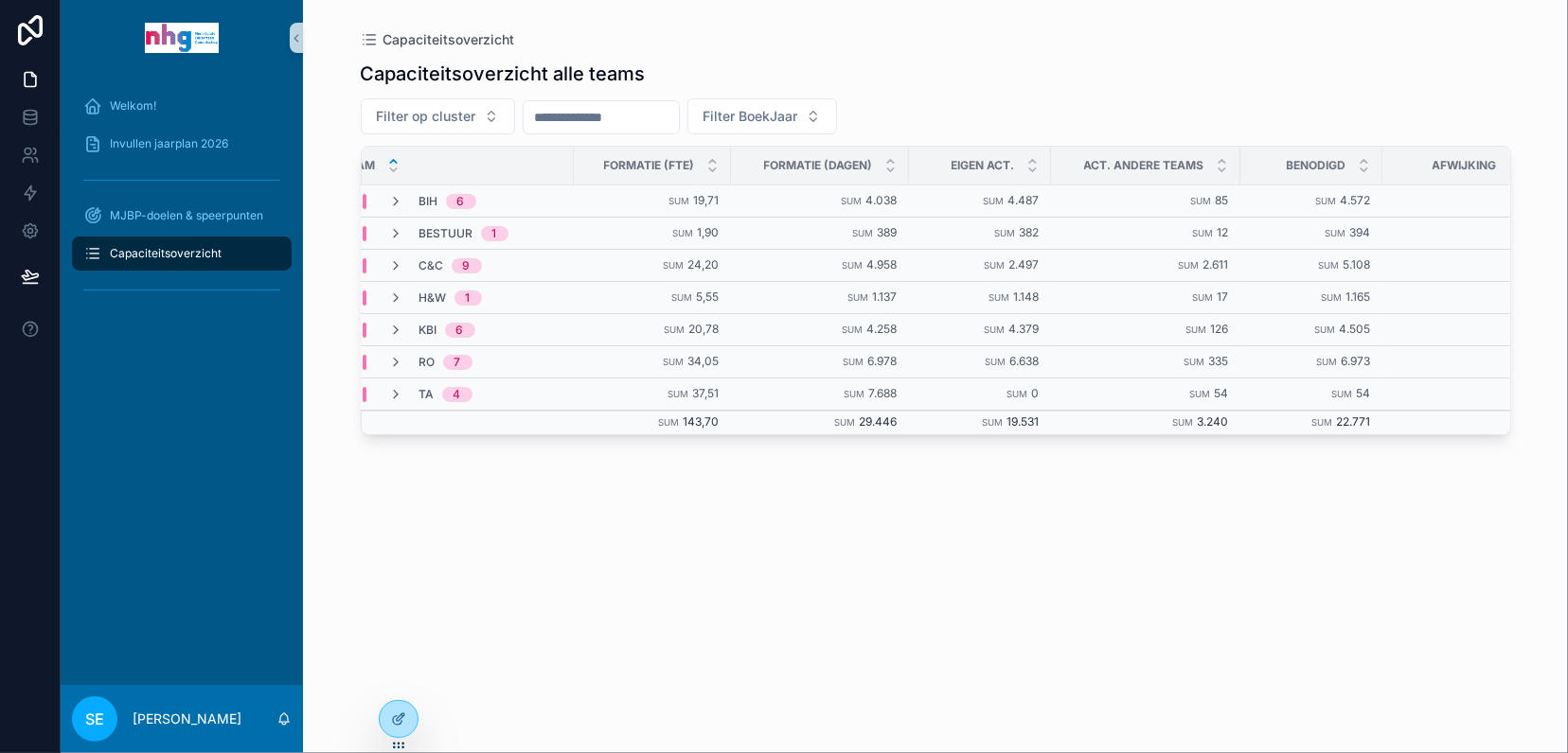
scroll to position [0, 64]
